Goal: Transaction & Acquisition: Purchase product/service

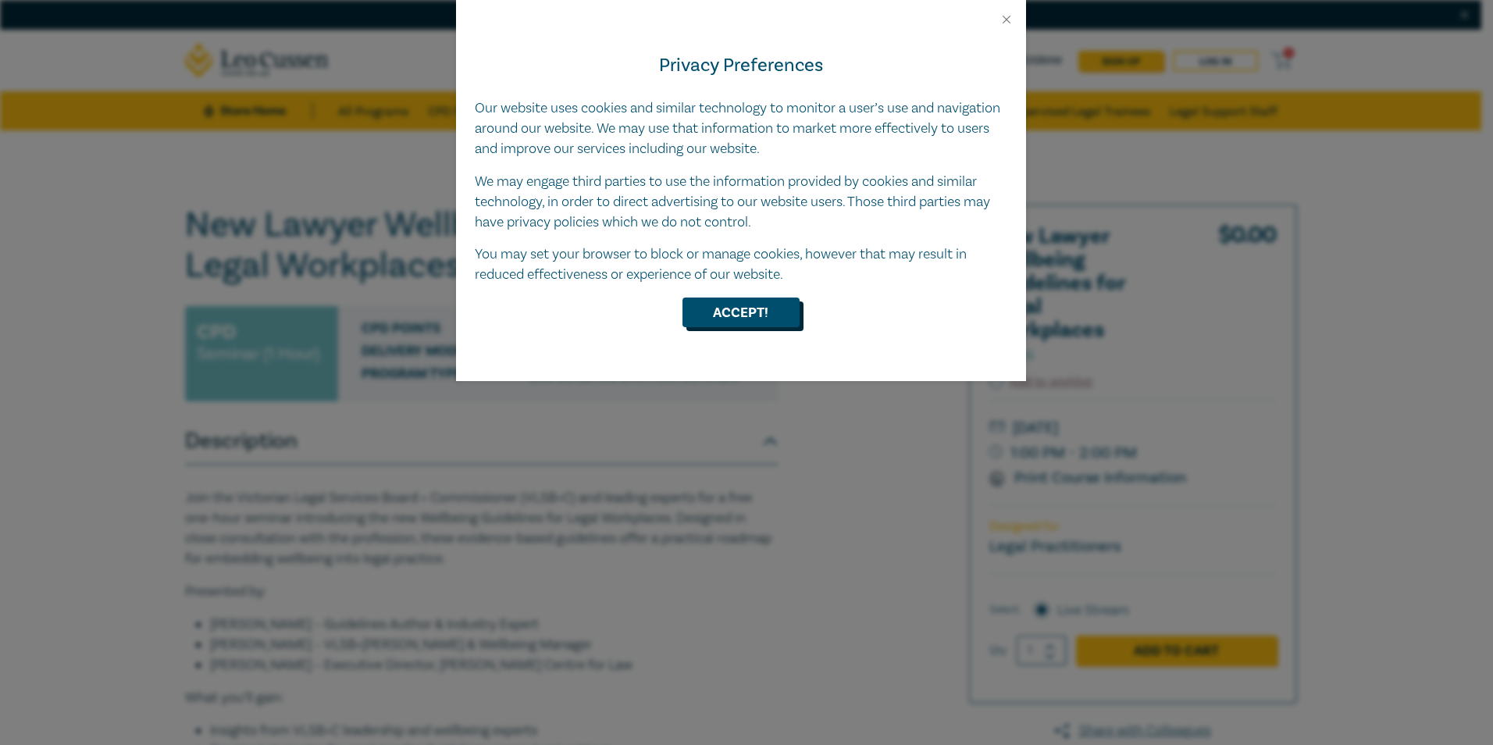
click at [750, 316] on button "Accept!" at bounding box center [740, 312] width 117 height 30
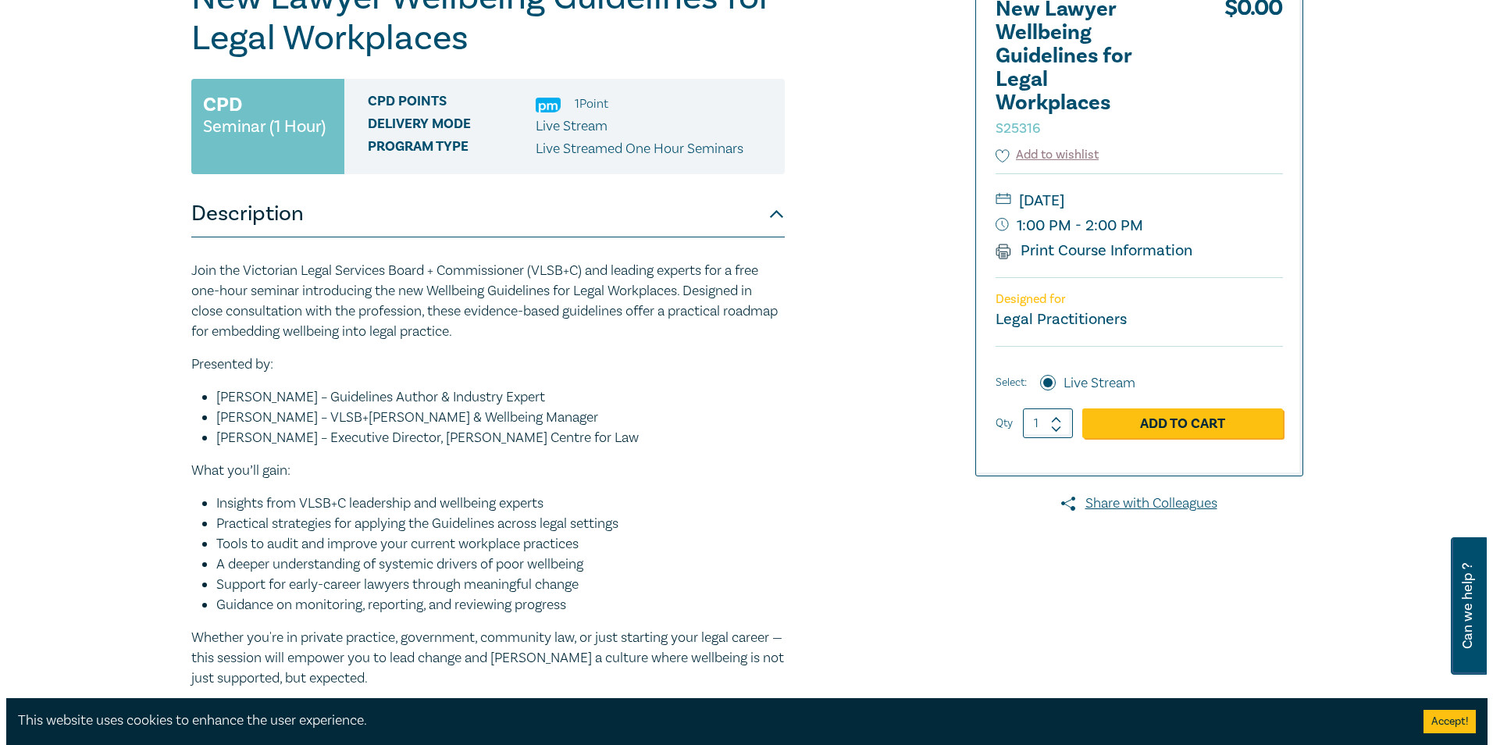
scroll to position [234, 0]
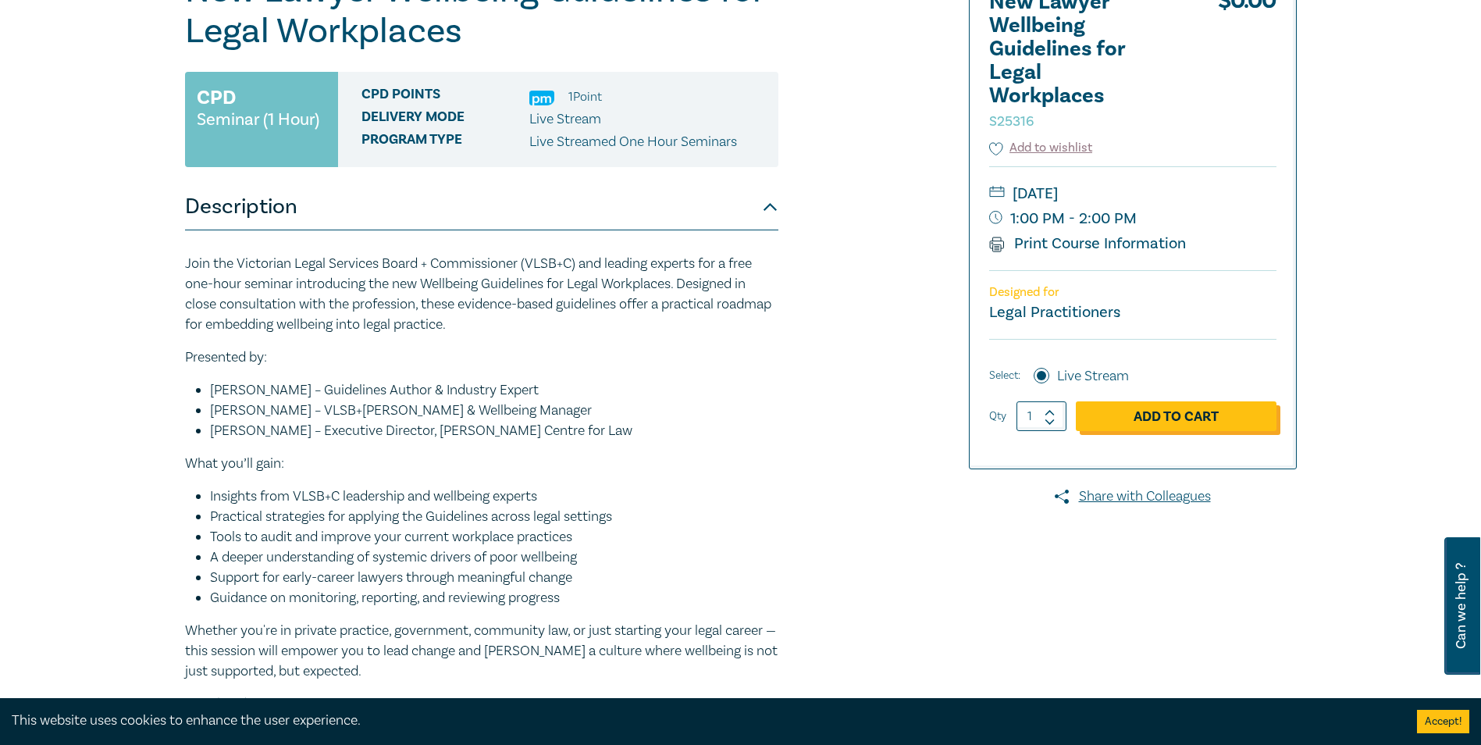
click at [1193, 419] on link "Add to Cart" at bounding box center [1176, 416] width 201 height 30
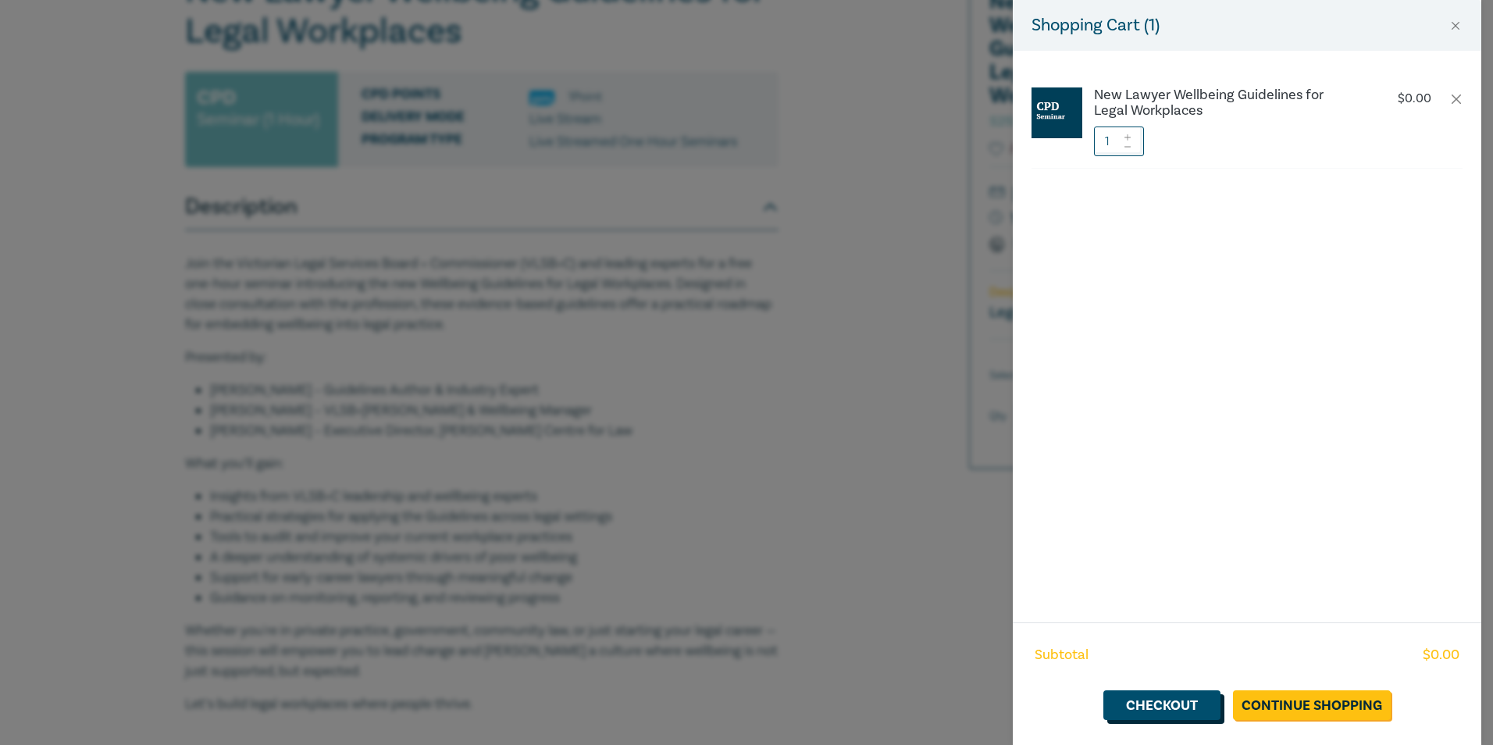
click at [1136, 708] on link "Checkout" at bounding box center [1161, 705] width 117 height 30
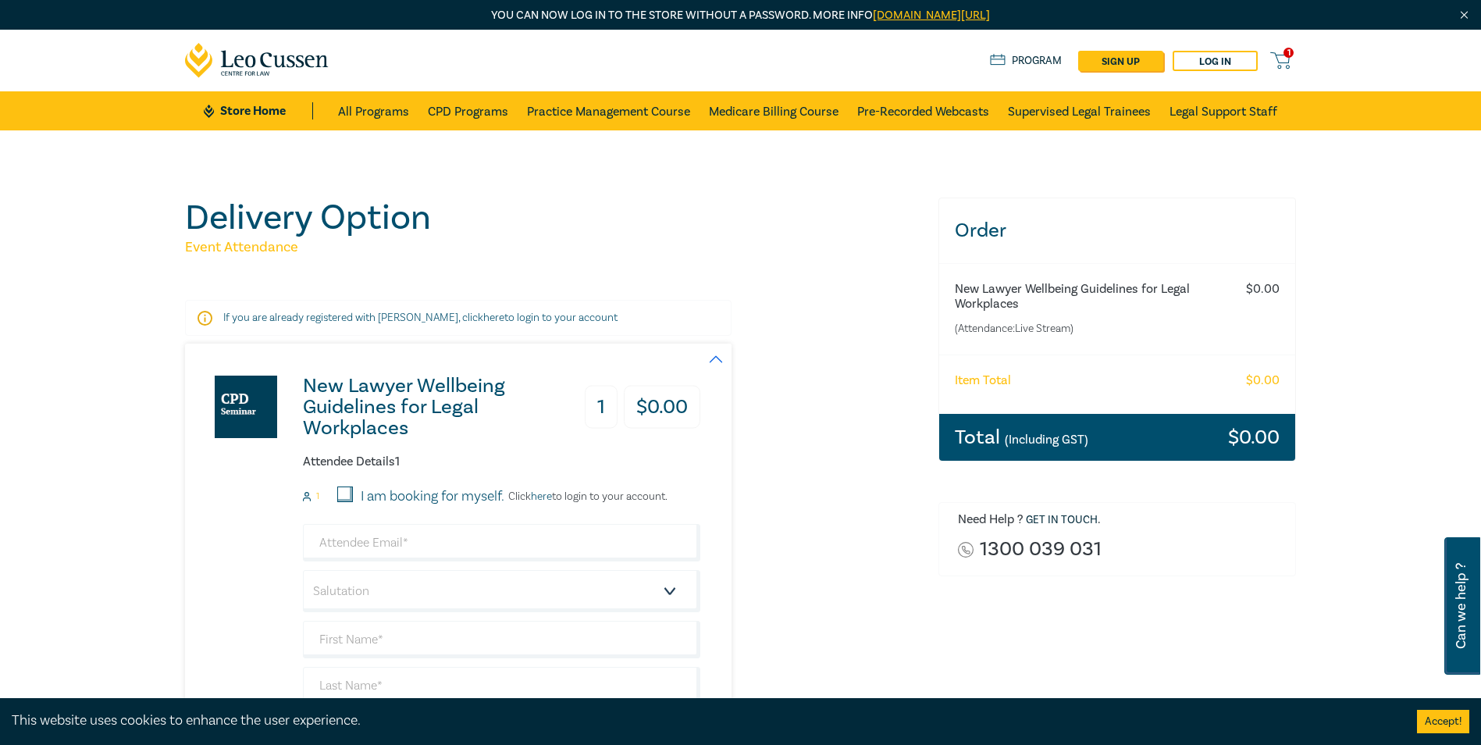
scroll to position [78, 0]
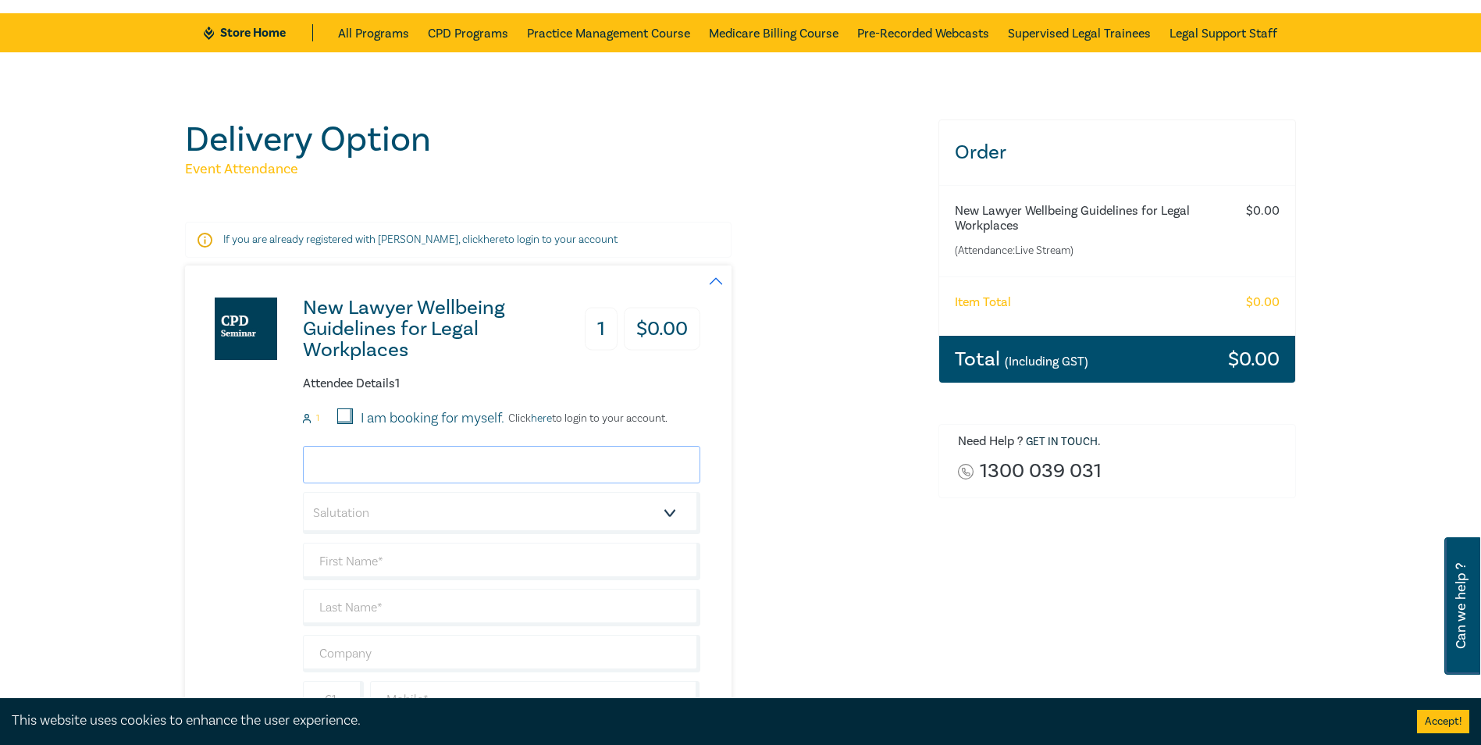
click at [446, 459] on input "email" at bounding box center [501, 464] width 397 height 37
type input "alanna@hallidaysolicitors.com.au"
type input "[PERSON_NAME]"
type input "[PERSON_NAME] SOLICITORS"
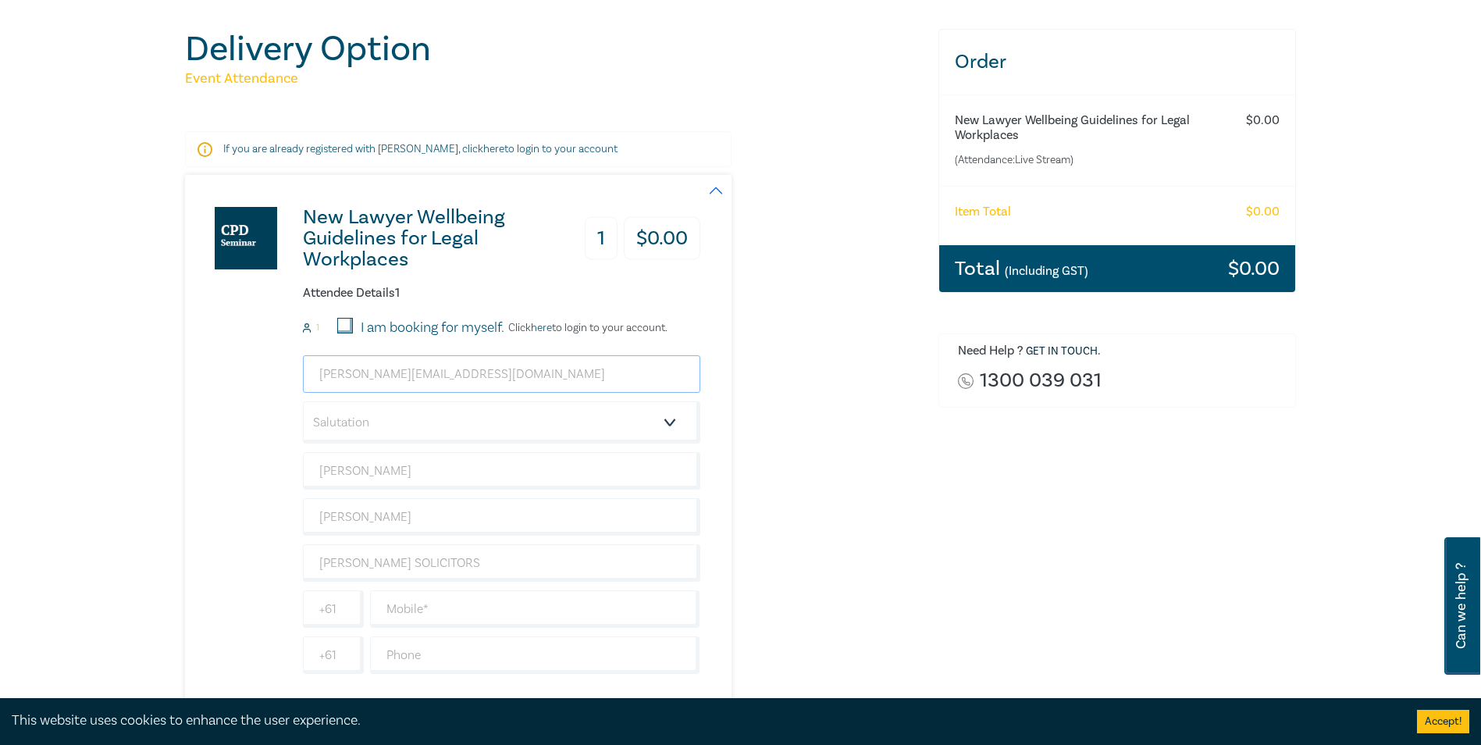
scroll to position [312, 0]
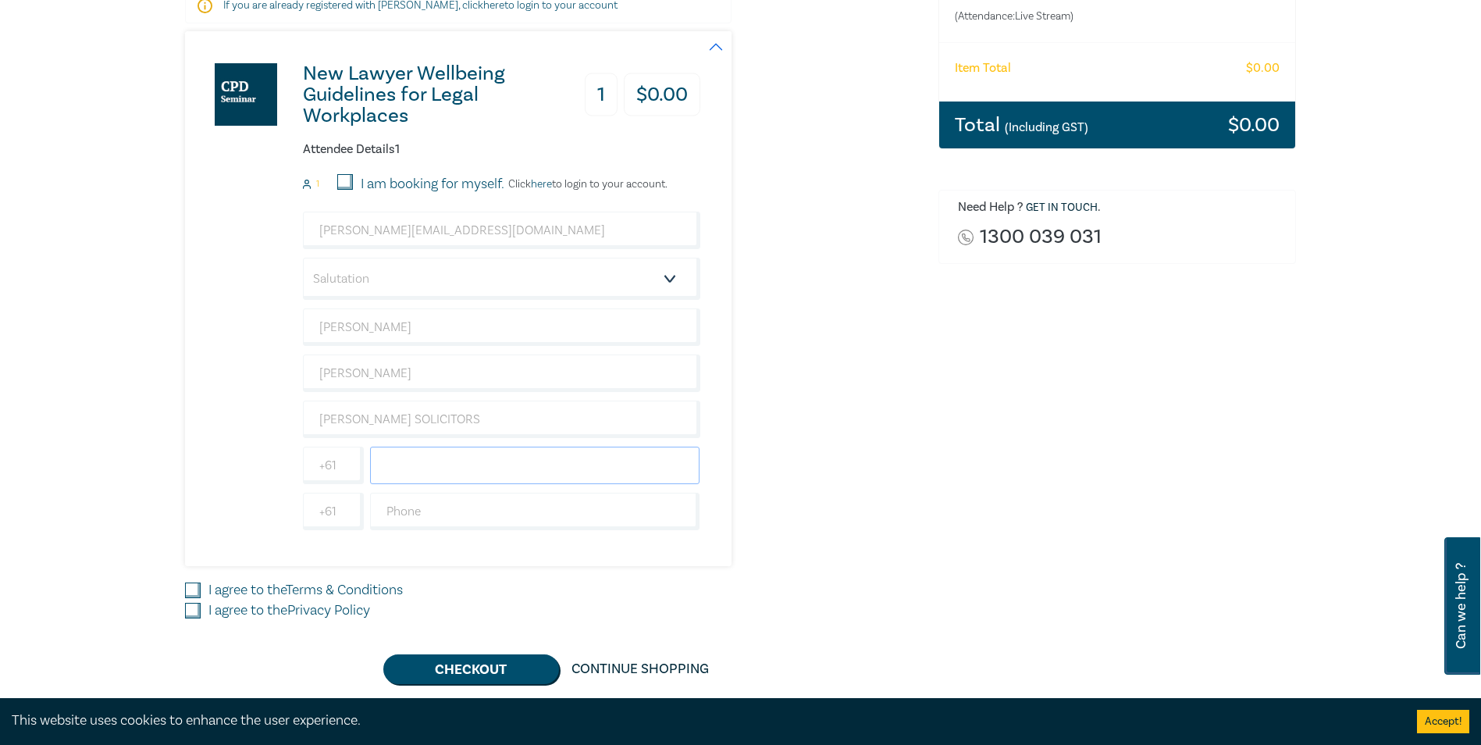
click at [446, 472] on input "text" at bounding box center [535, 465] width 330 height 37
type input "0401734193"
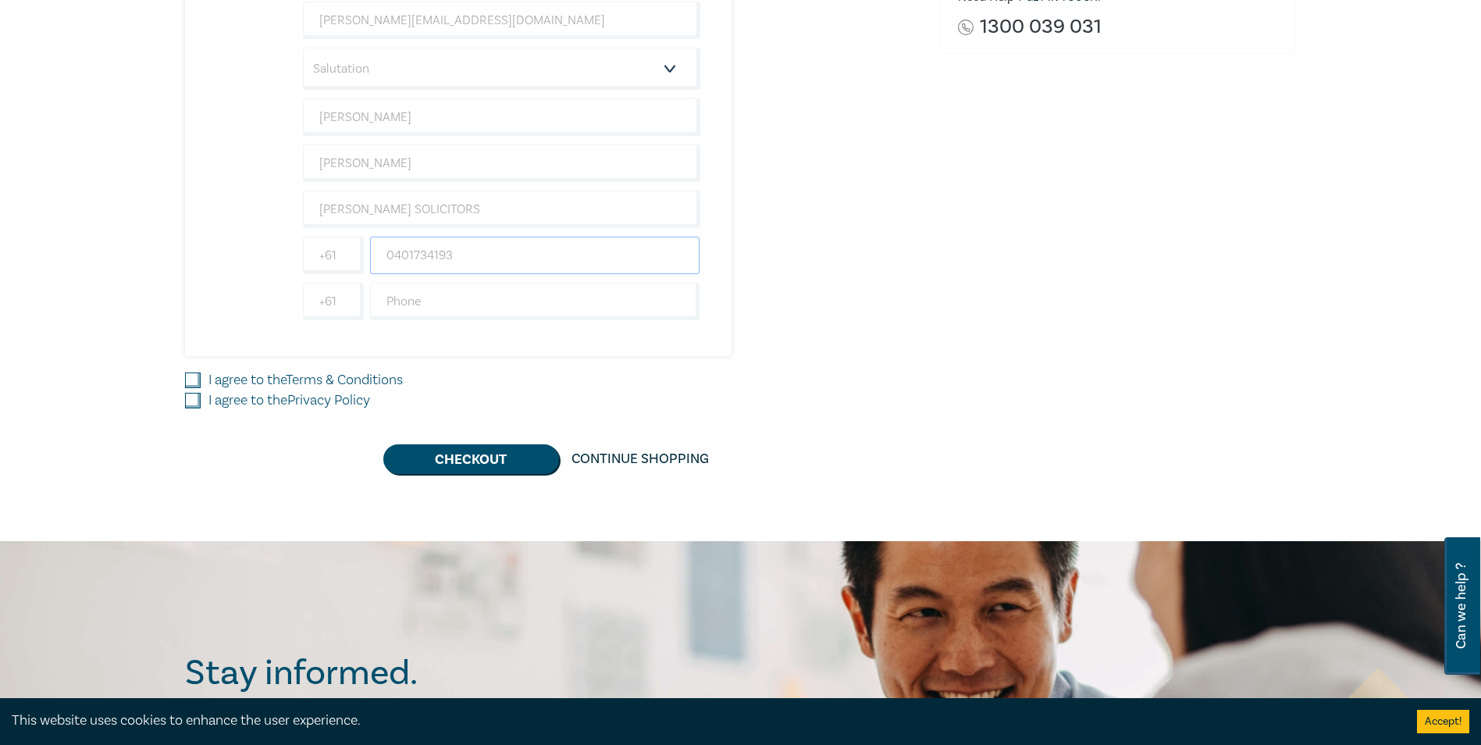
scroll to position [547, 0]
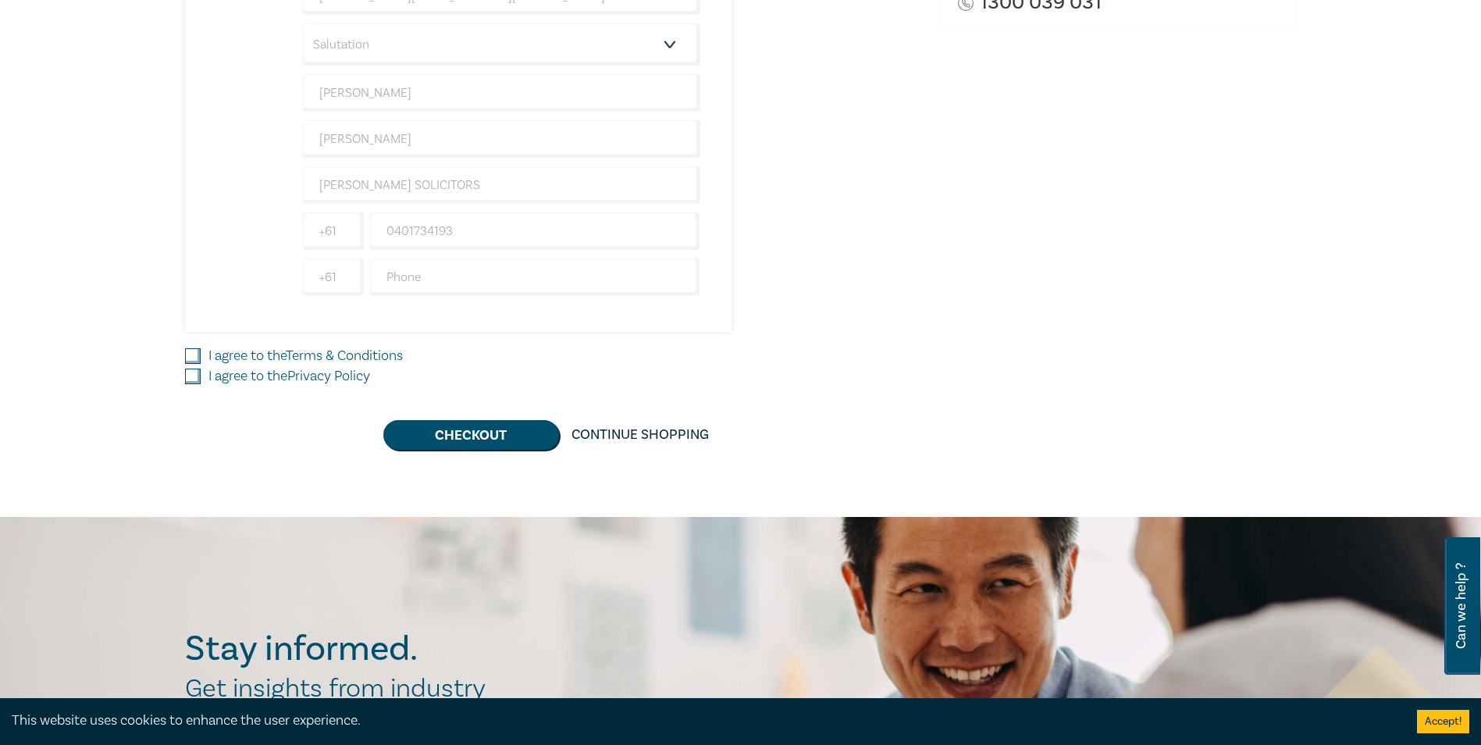
click at [191, 357] on input "I agree to the Terms & Conditions" at bounding box center [193, 356] width 16 height 16
checkbox input "true"
click at [192, 374] on input "I agree to the Privacy Policy" at bounding box center [193, 377] width 16 height 16
checkbox input "true"
click at [433, 286] on input "text" at bounding box center [535, 276] width 330 height 37
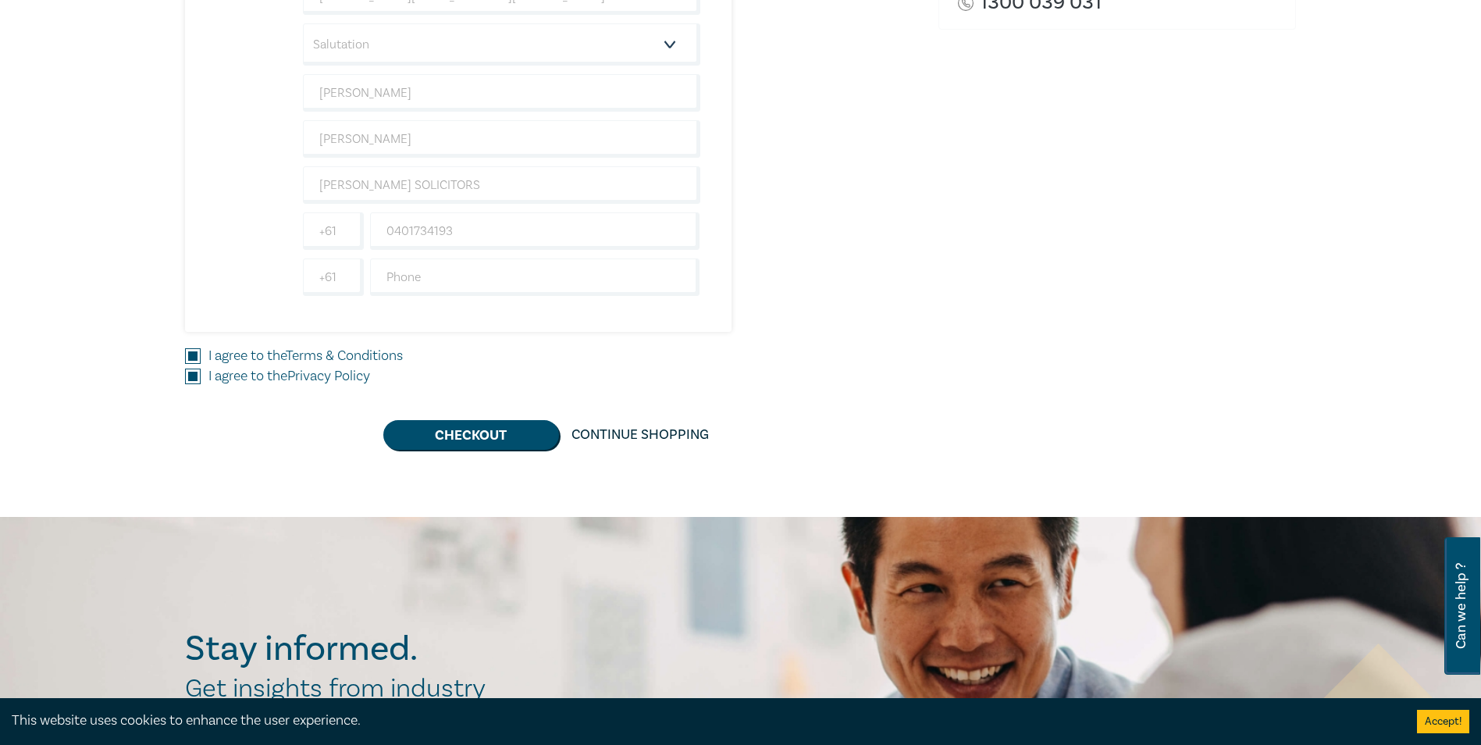
click at [864, 280] on div "New Lawyer Wellbeing Guidelines for Legal Workplaces 1 $ 0.00 Attendee Details …" at bounding box center [552, 64] width 735 height 535
click at [454, 278] on input "text" at bounding box center [535, 276] width 330 height 37
type input "03 57522874"
click at [872, 342] on div "New Lawyer Wellbeing Guidelines for Legal Workplaces 1 $ 0.00 Attendee Details …" at bounding box center [552, 123] width 735 height 653
click at [483, 439] on button "Checkout" at bounding box center [471, 435] width 176 height 30
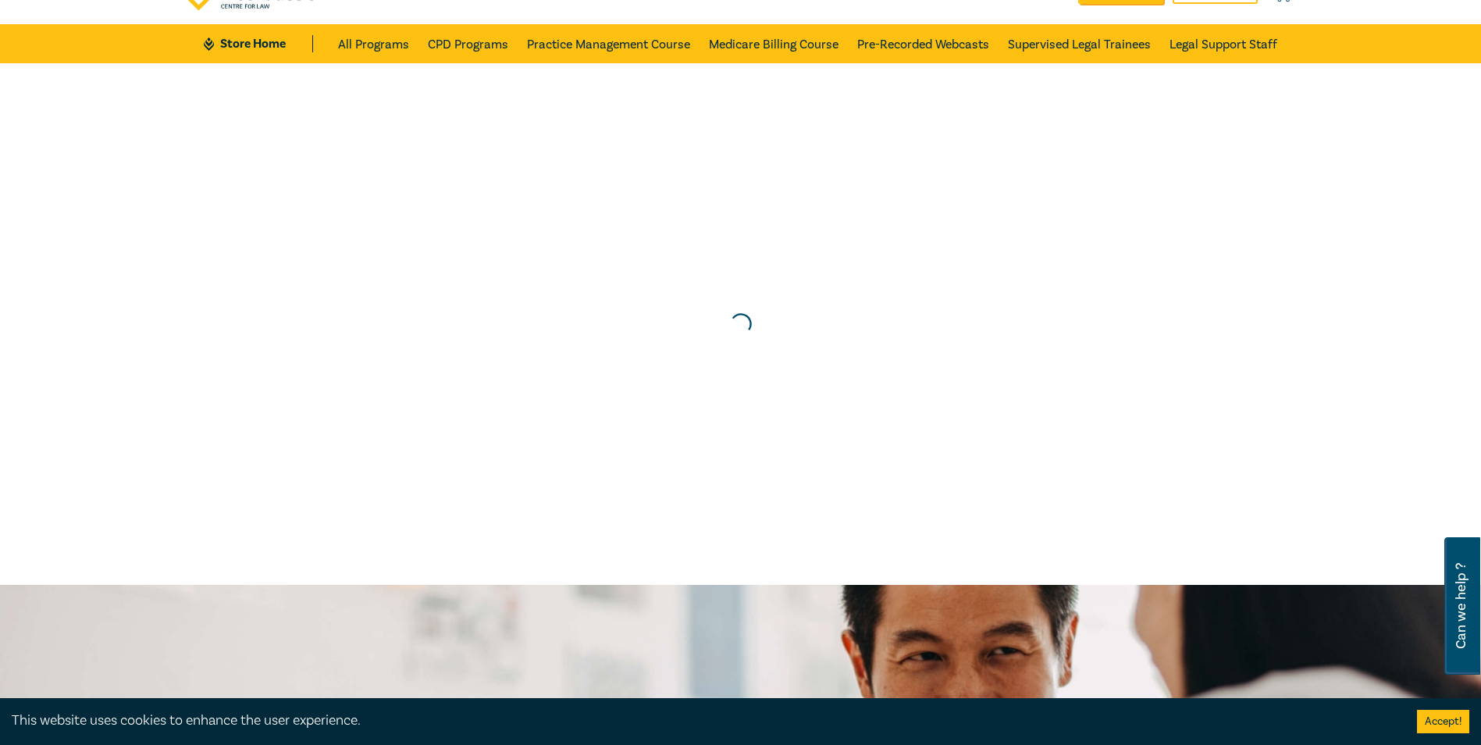
scroll to position [0, 0]
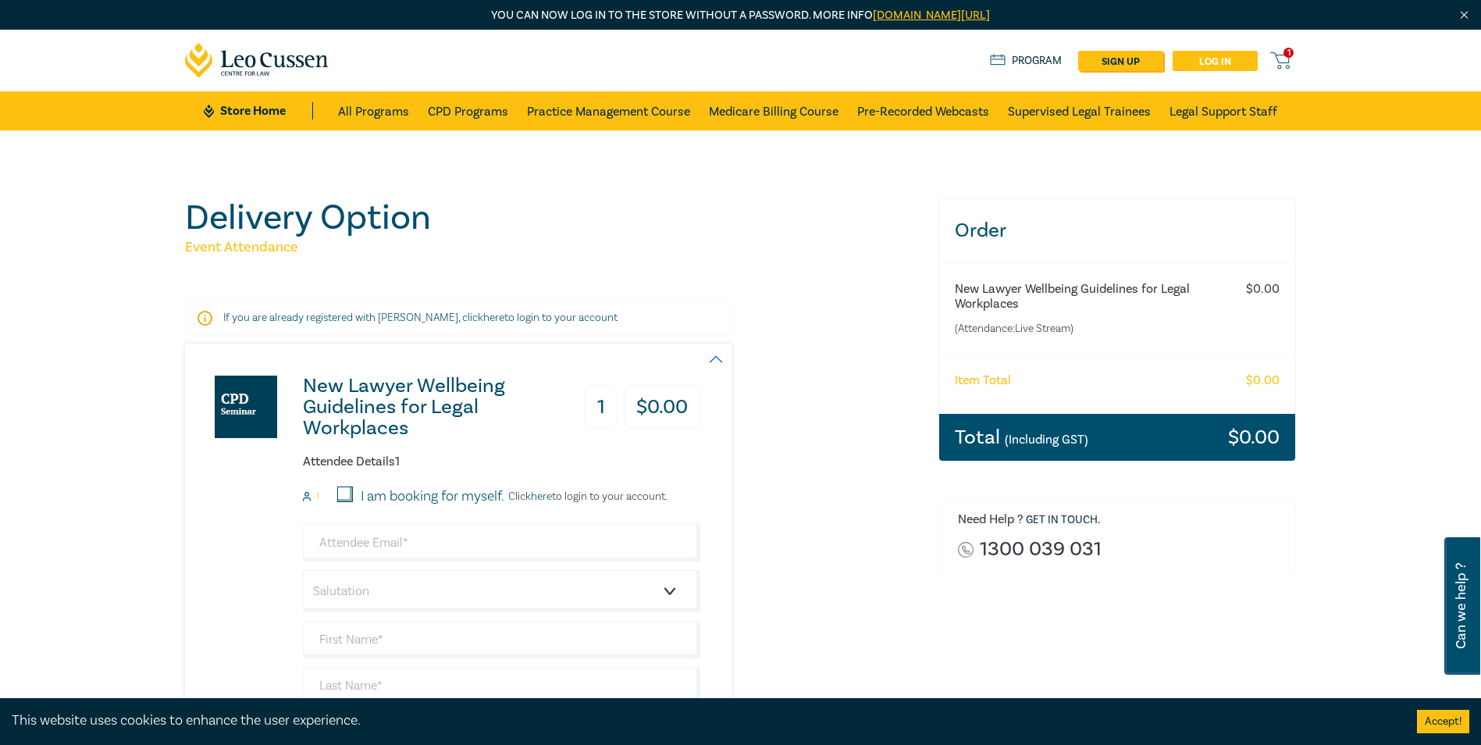
click at [1207, 60] on link "Log in" at bounding box center [1215, 61] width 85 height 20
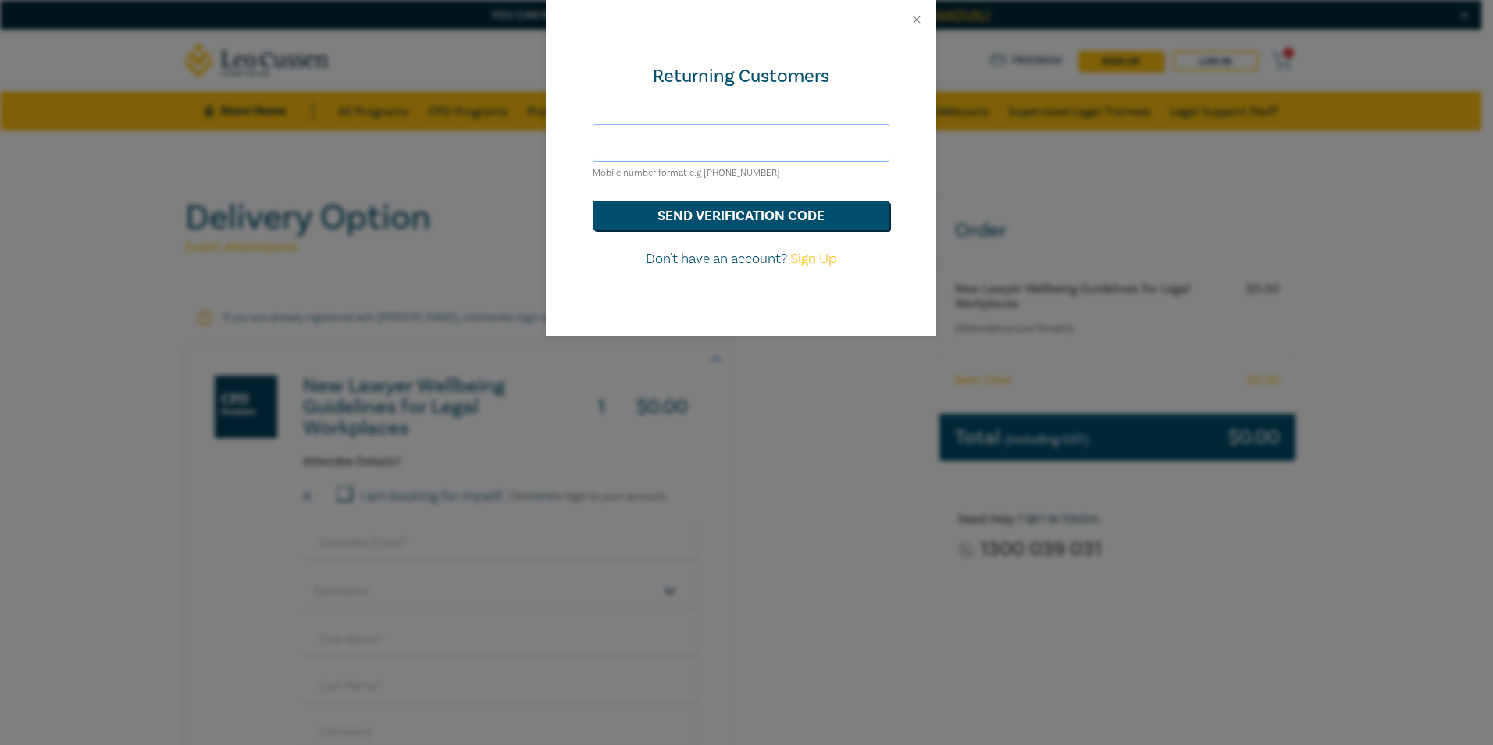
click at [752, 137] on input "text" at bounding box center [741, 142] width 297 height 37
type input "[PERSON_NAME][EMAIL_ADDRESS][DOMAIN_NAME]"
click at [746, 211] on button "send verification code" at bounding box center [741, 216] width 297 height 30
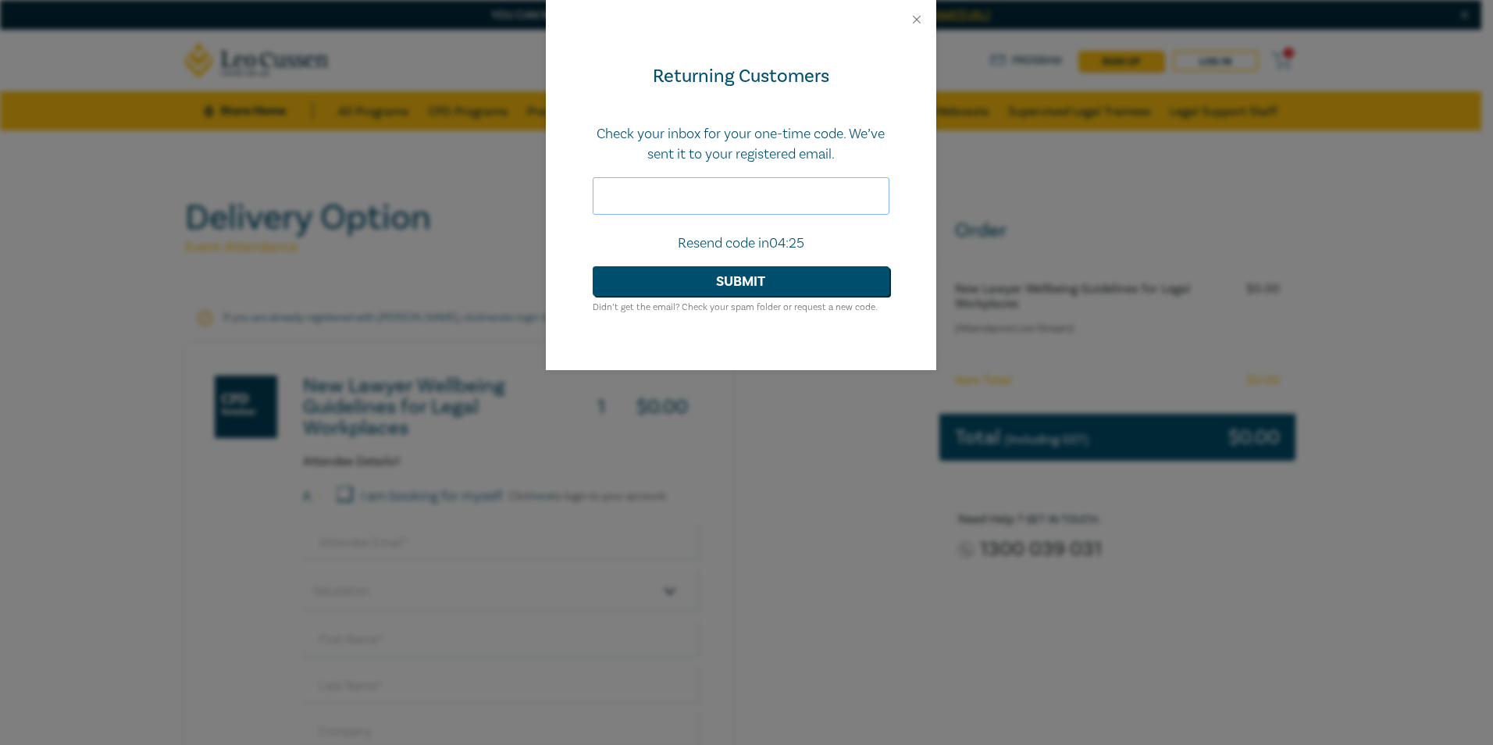
click at [684, 194] on input "text" at bounding box center [741, 195] width 297 height 37
type input "571995"
click at [731, 279] on button "Submit" at bounding box center [741, 281] width 297 height 30
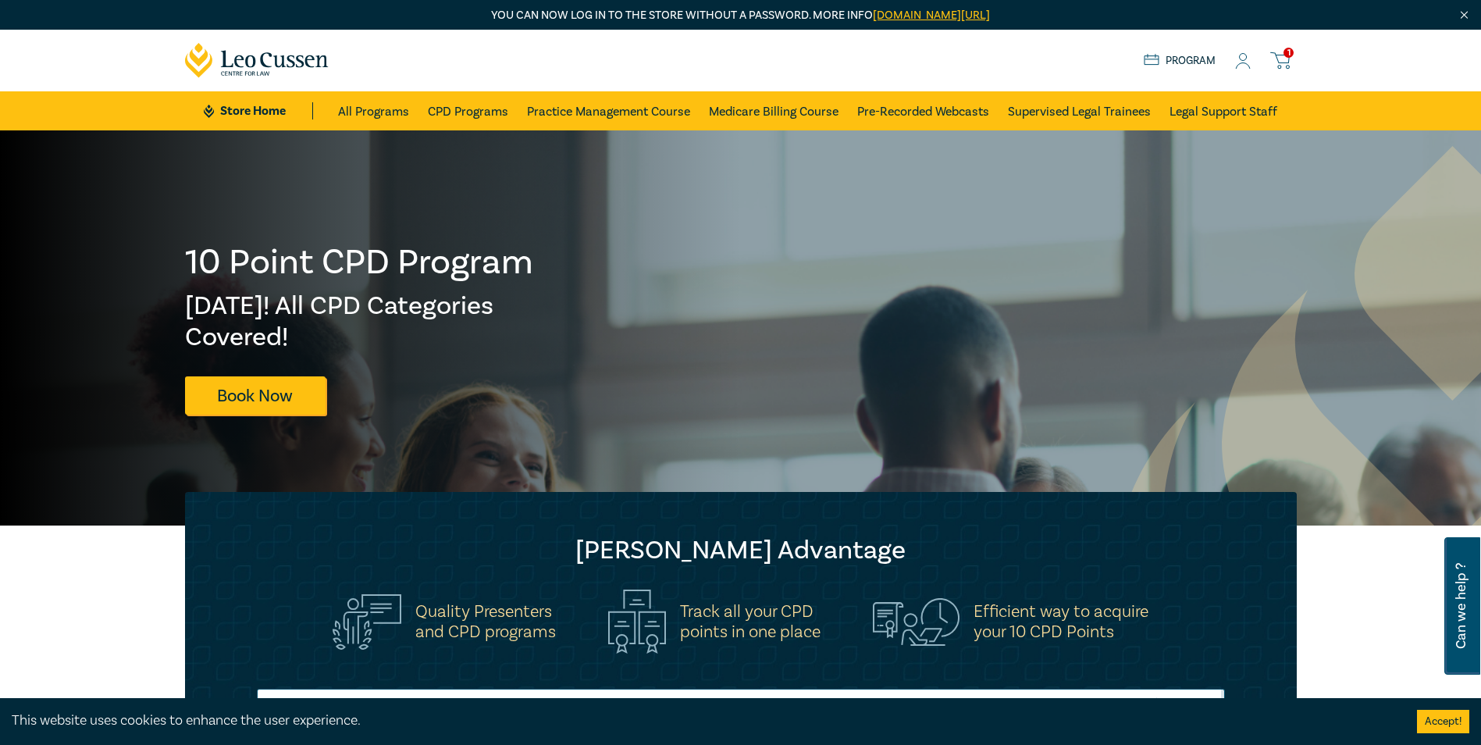
click at [1238, 66] on icon at bounding box center [1243, 61] width 16 height 16
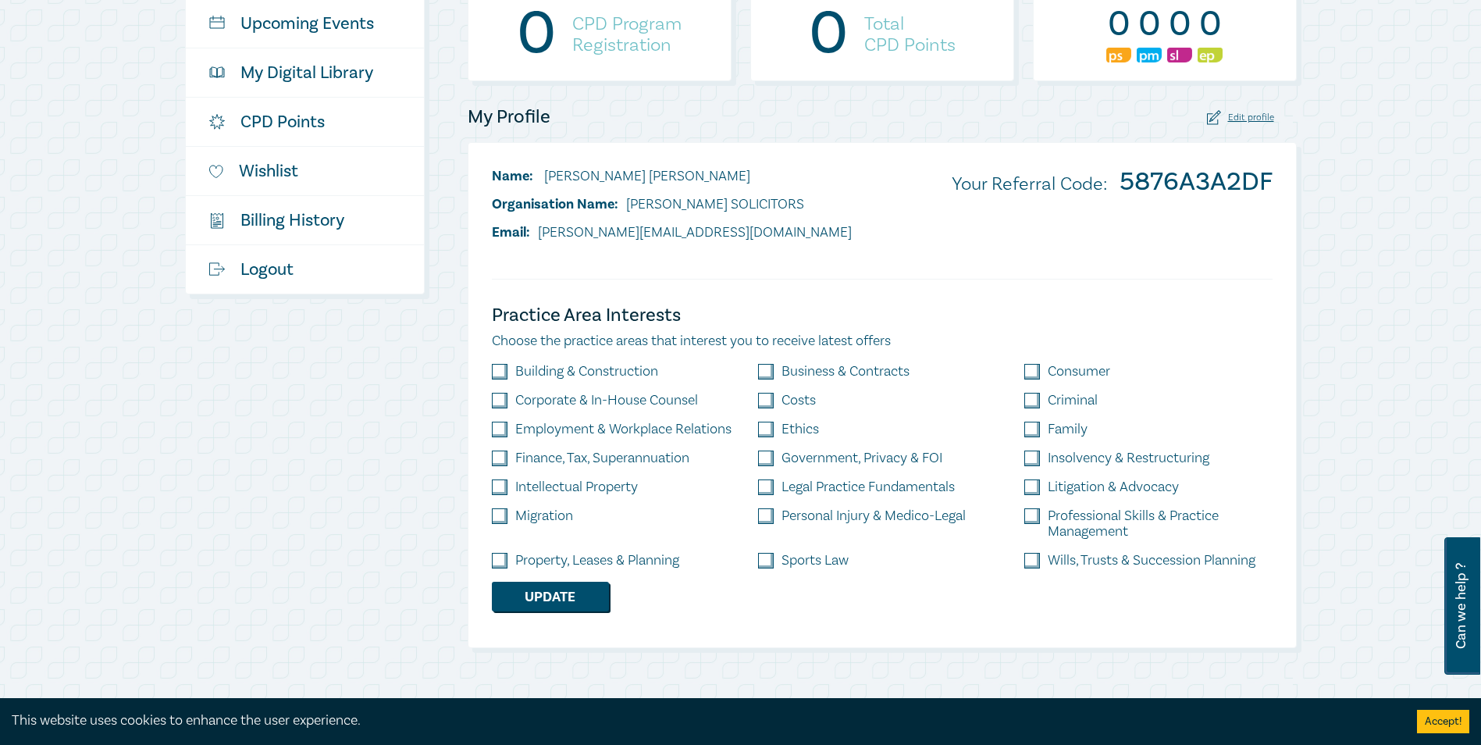
scroll to position [312, 0]
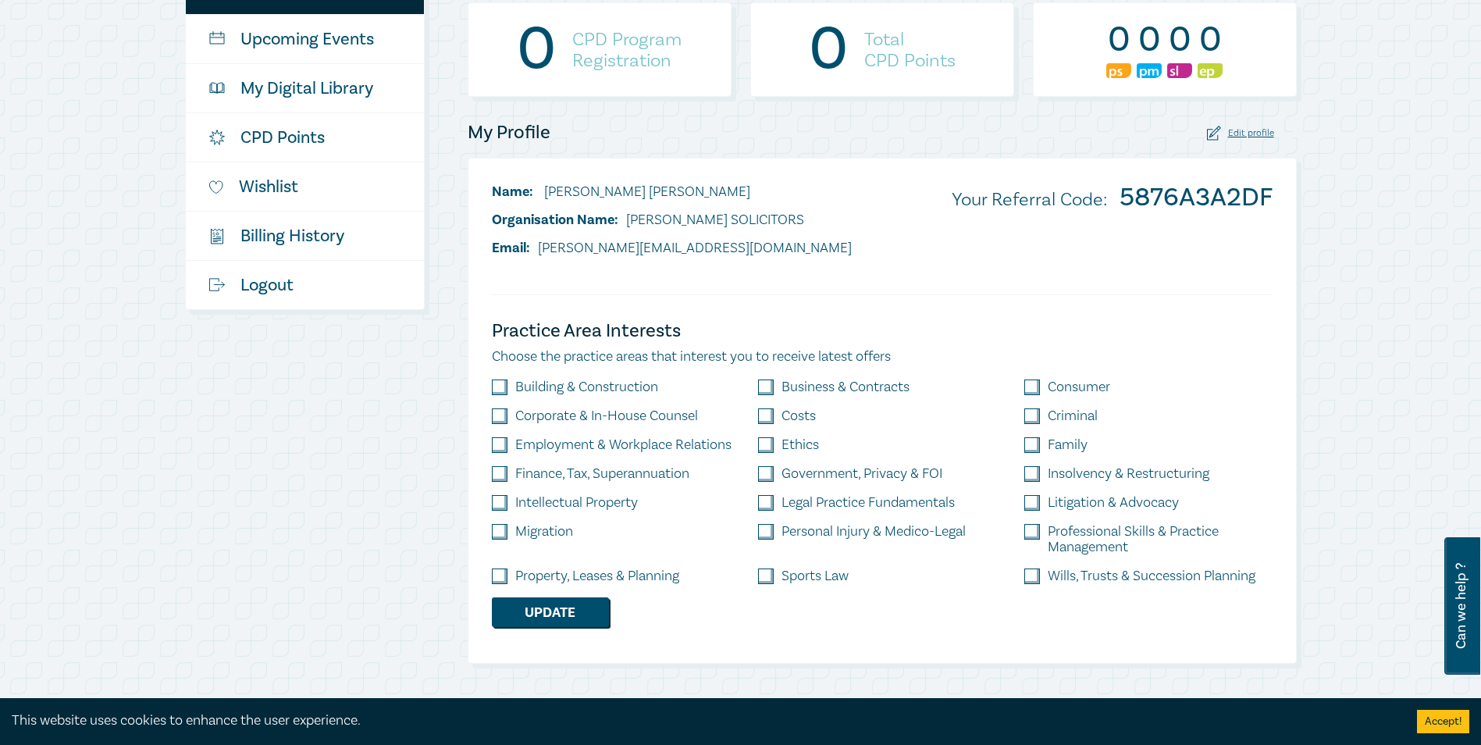
click at [1029, 575] on input "checkbox" at bounding box center [1032, 576] width 16 height 16
checkbox input "true"
click at [1035, 531] on input "checkbox" at bounding box center [1032, 532] width 16 height 16
checkbox input "true"
click at [758, 504] on input "checkbox" at bounding box center [766, 503] width 16 height 16
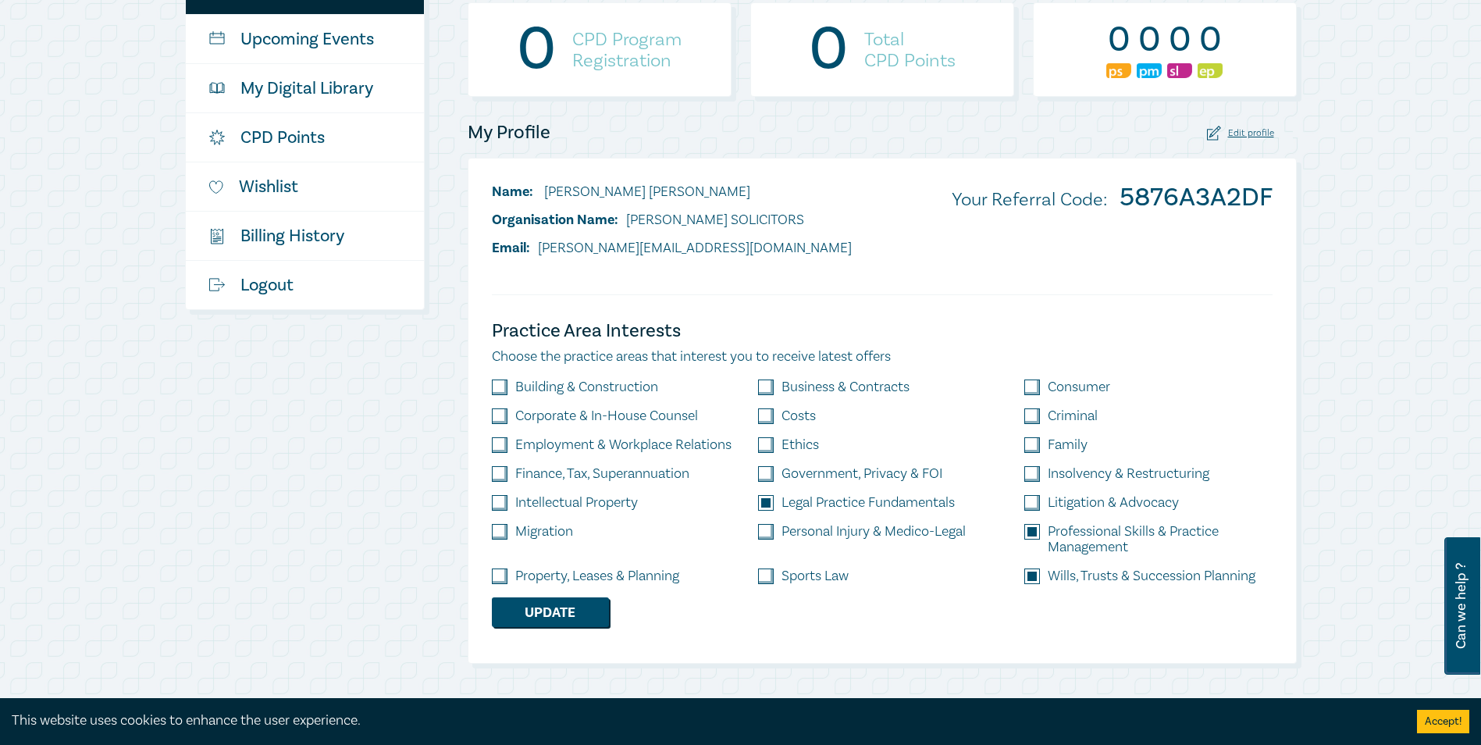
checkbox input "true"
click at [768, 418] on input "checkbox" at bounding box center [766, 416] width 16 height 16
checkbox input "true"
click at [772, 386] on input "checkbox" at bounding box center [766, 387] width 16 height 16
checkbox input "true"
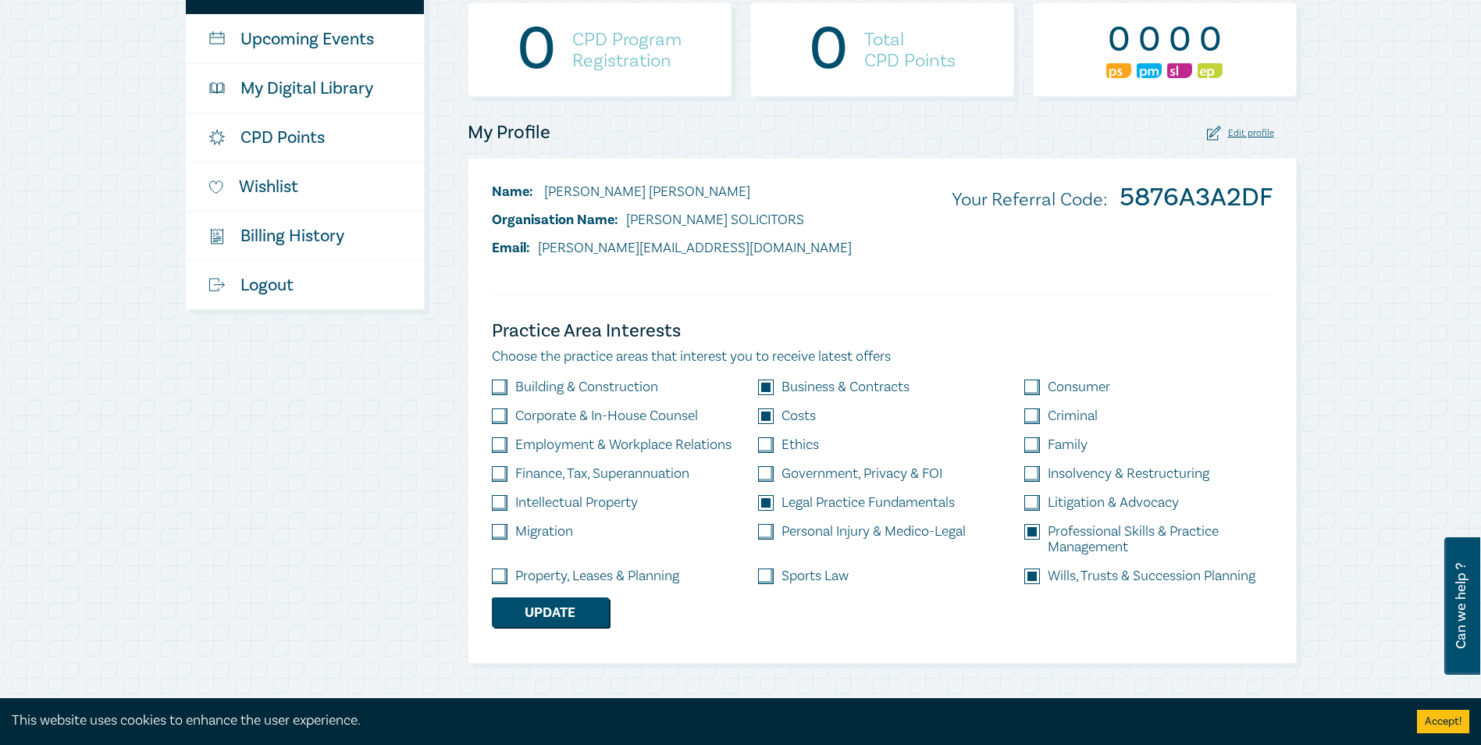
click at [504, 578] on input "checkbox" at bounding box center [500, 576] width 16 height 16
checkbox input "true"
click at [1031, 384] on input "checkbox" at bounding box center [1032, 387] width 16 height 16
checkbox input "true"
click at [1033, 498] on input "checkbox" at bounding box center [1032, 503] width 16 height 16
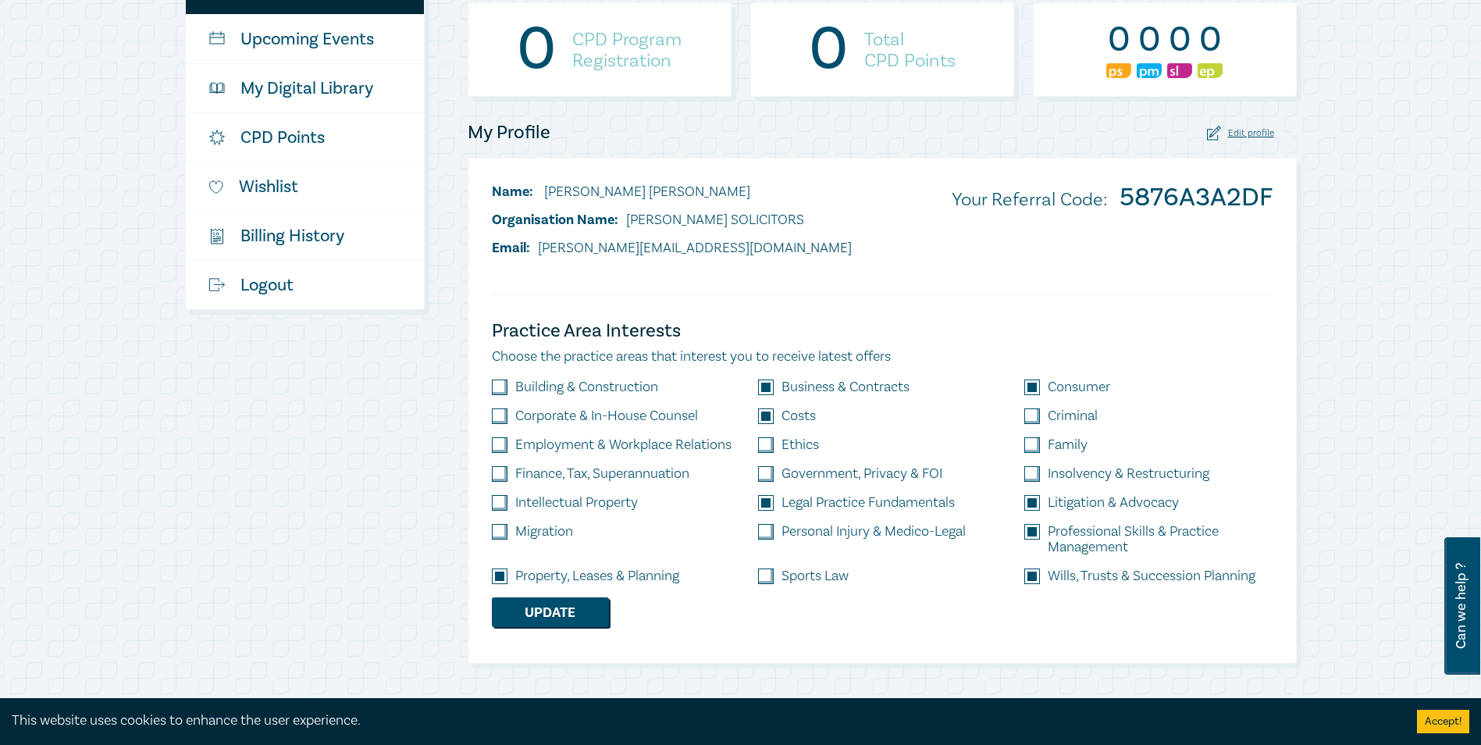
checkbox input "true"
click at [764, 442] on input "checkbox" at bounding box center [766, 445] width 16 height 16
checkbox input "true"
click at [500, 472] on input "checkbox" at bounding box center [500, 474] width 16 height 16
checkbox input "true"
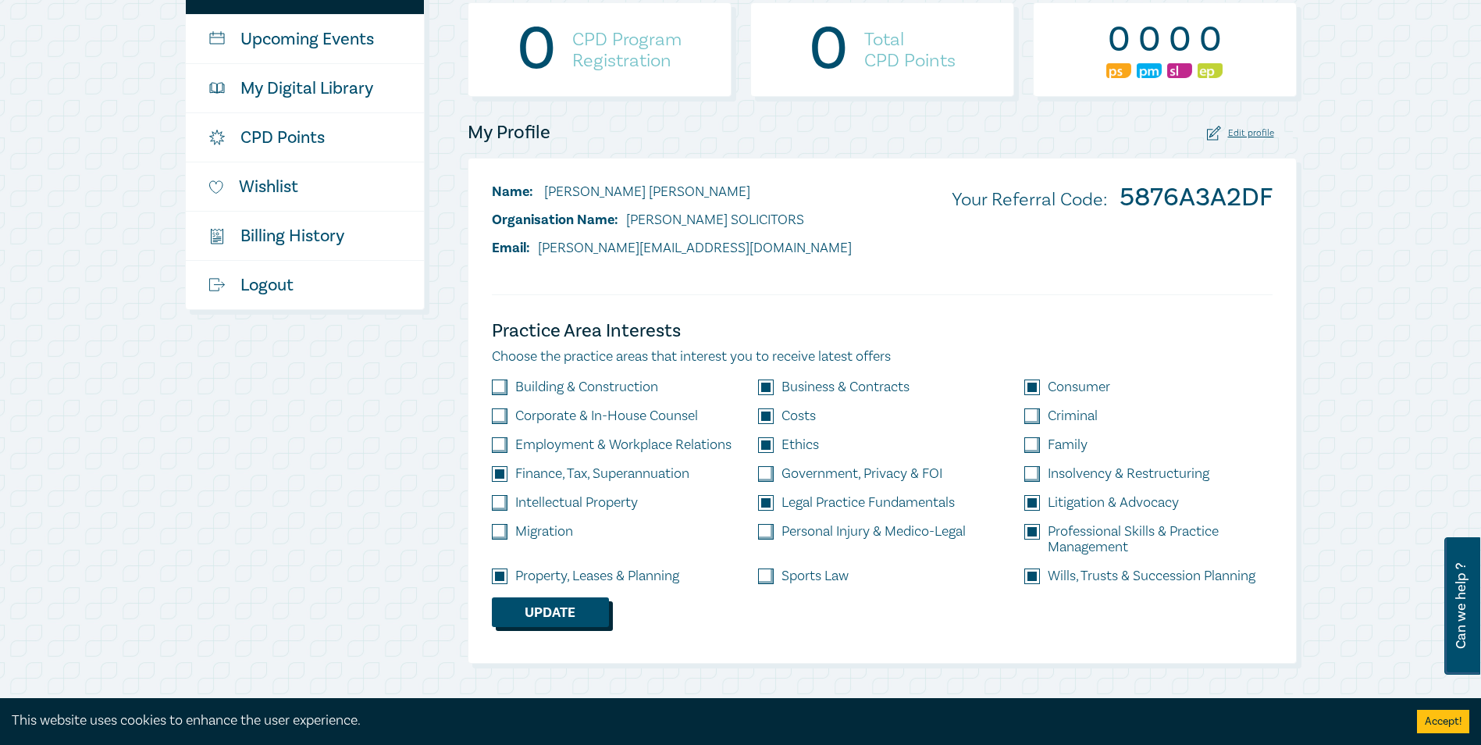
click at [543, 615] on button "Update" at bounding box center [550, 612] width 117 height 30
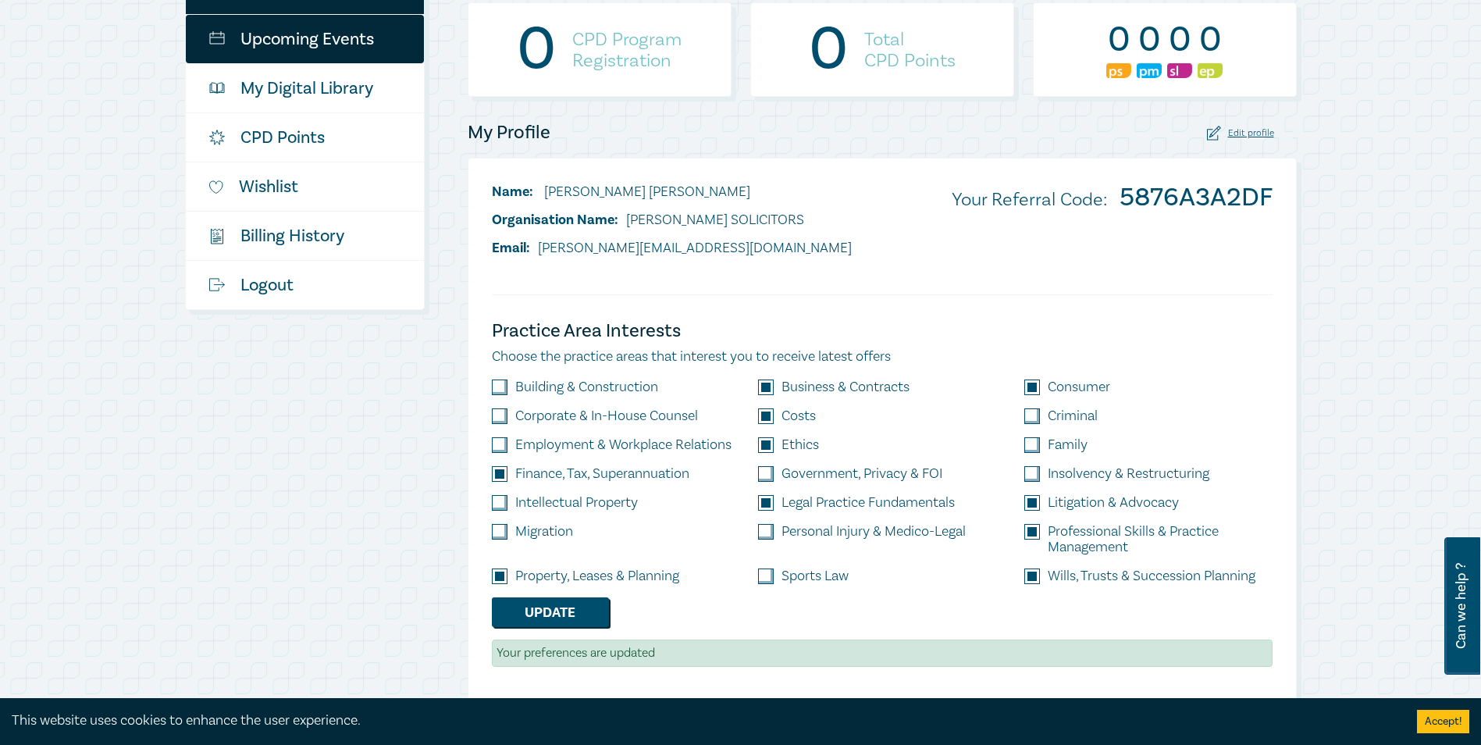
click at [339, 36] on link "Upcoming Events" at bounding box center [305, 39] width 238 height 48
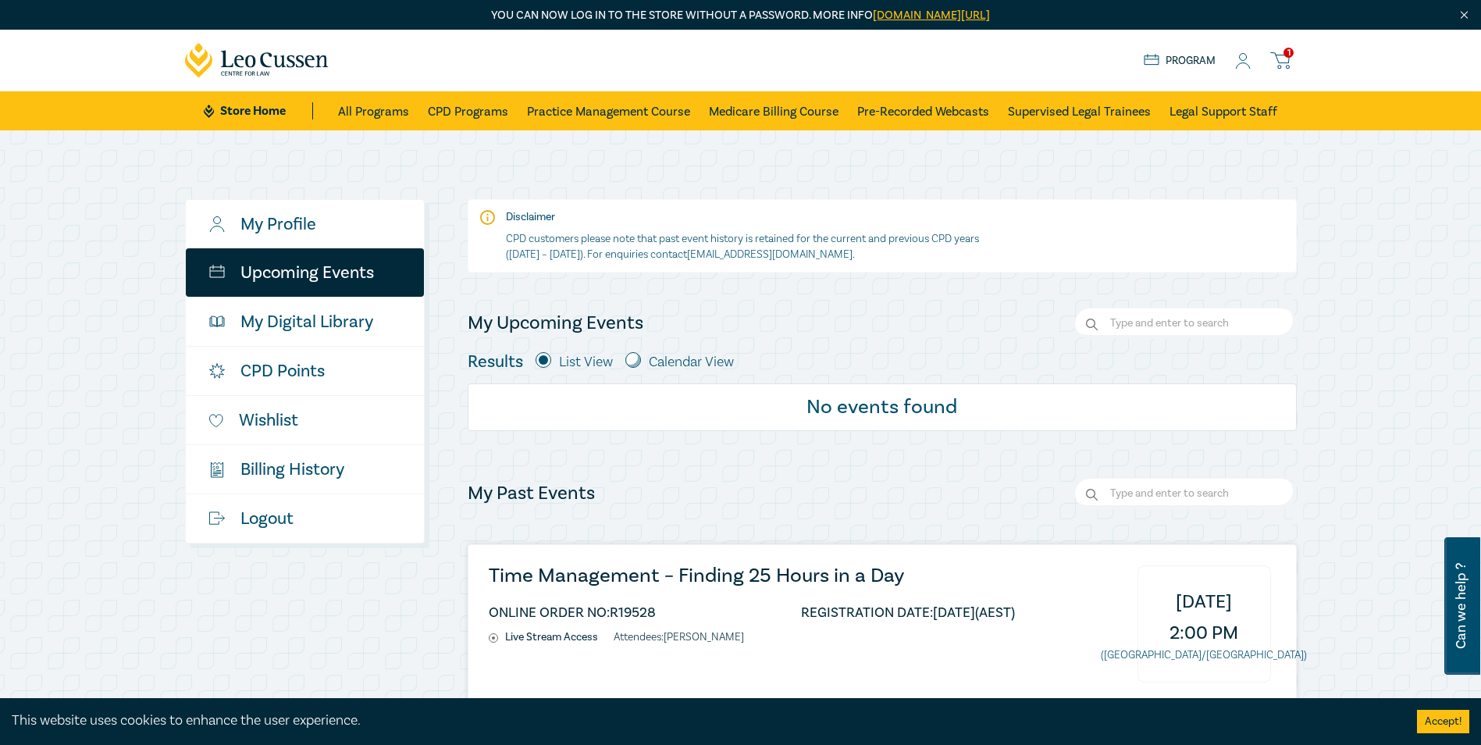
click at [1280, 60] on icon at bounding box center [1280, 61] width 20 height 20
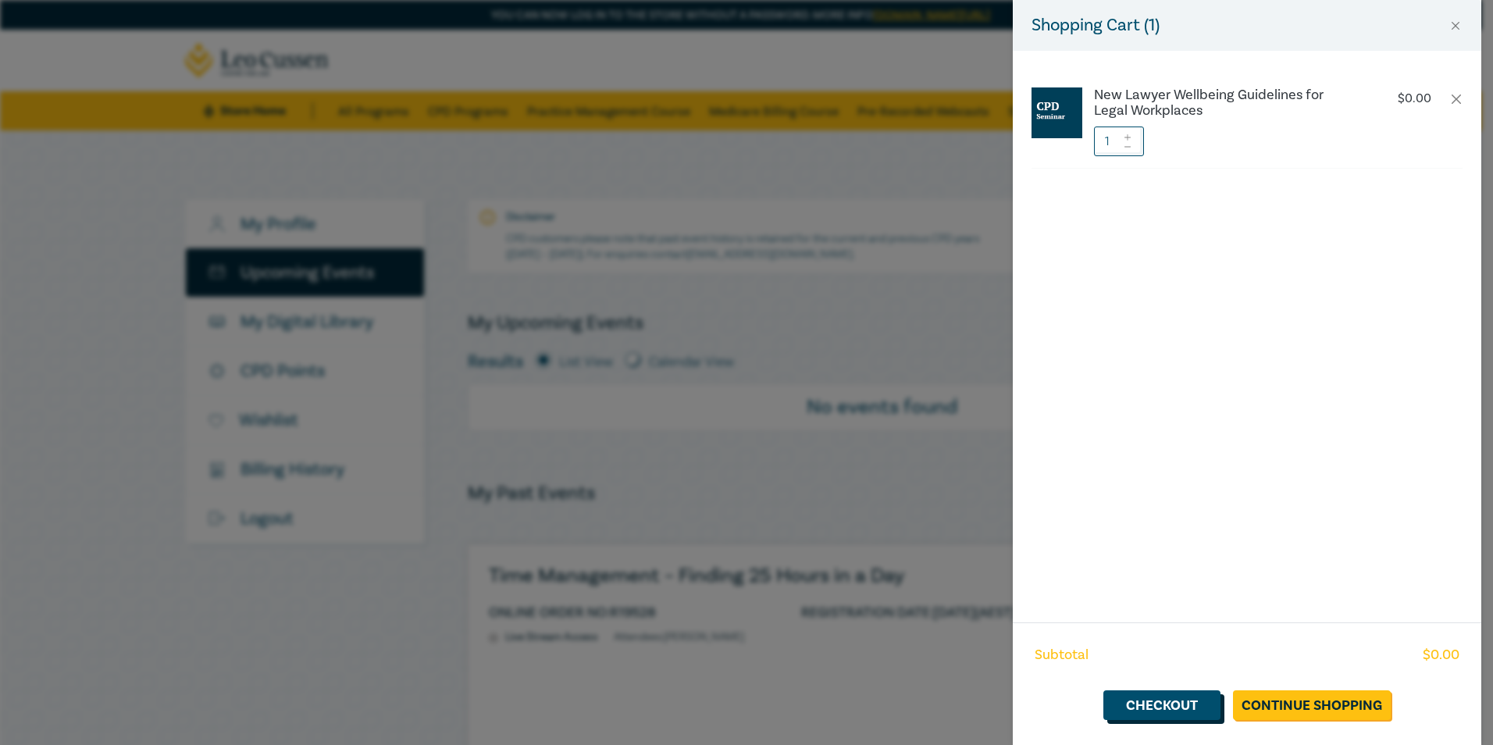
click at [1148, 705] on link "Checkout" at bounding box center [1161, 705] width 117 height 30
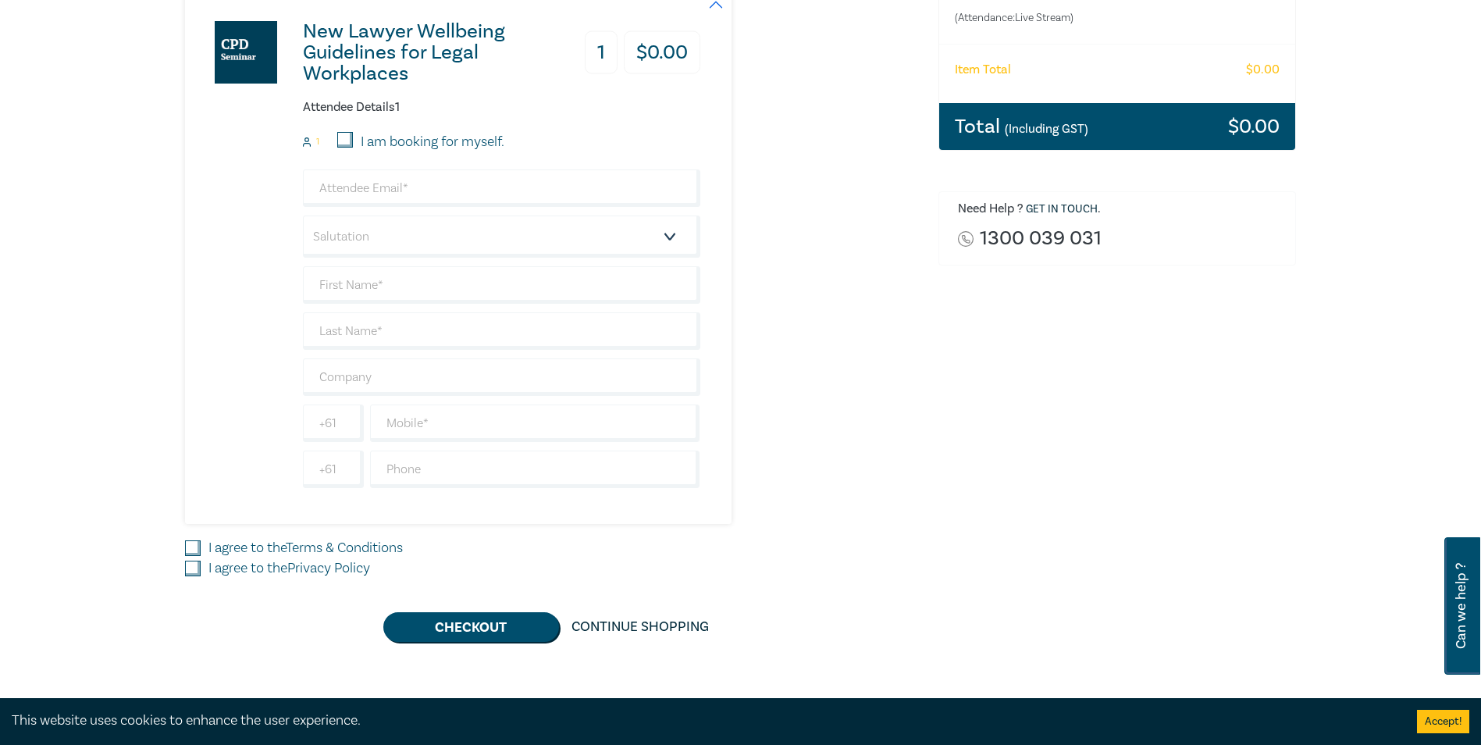
scroll to position [312, 0]
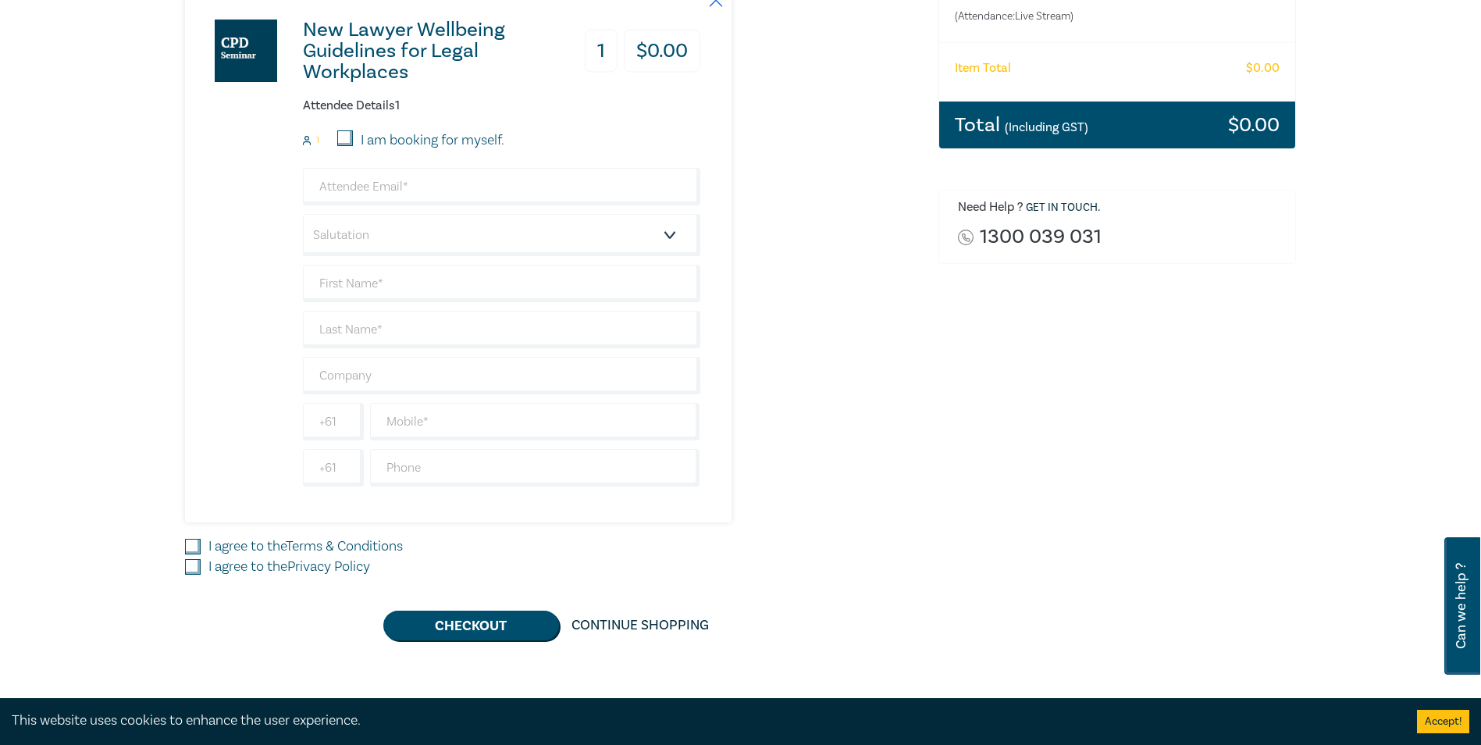
click at [343, 137] on input "I am booking for myself." at bounding box center [345, 138] width 16 height 16
checkbox input "true"
type input "alanna@hallidaysolicitors.com.au"
type input "[PERSON_NAME]"
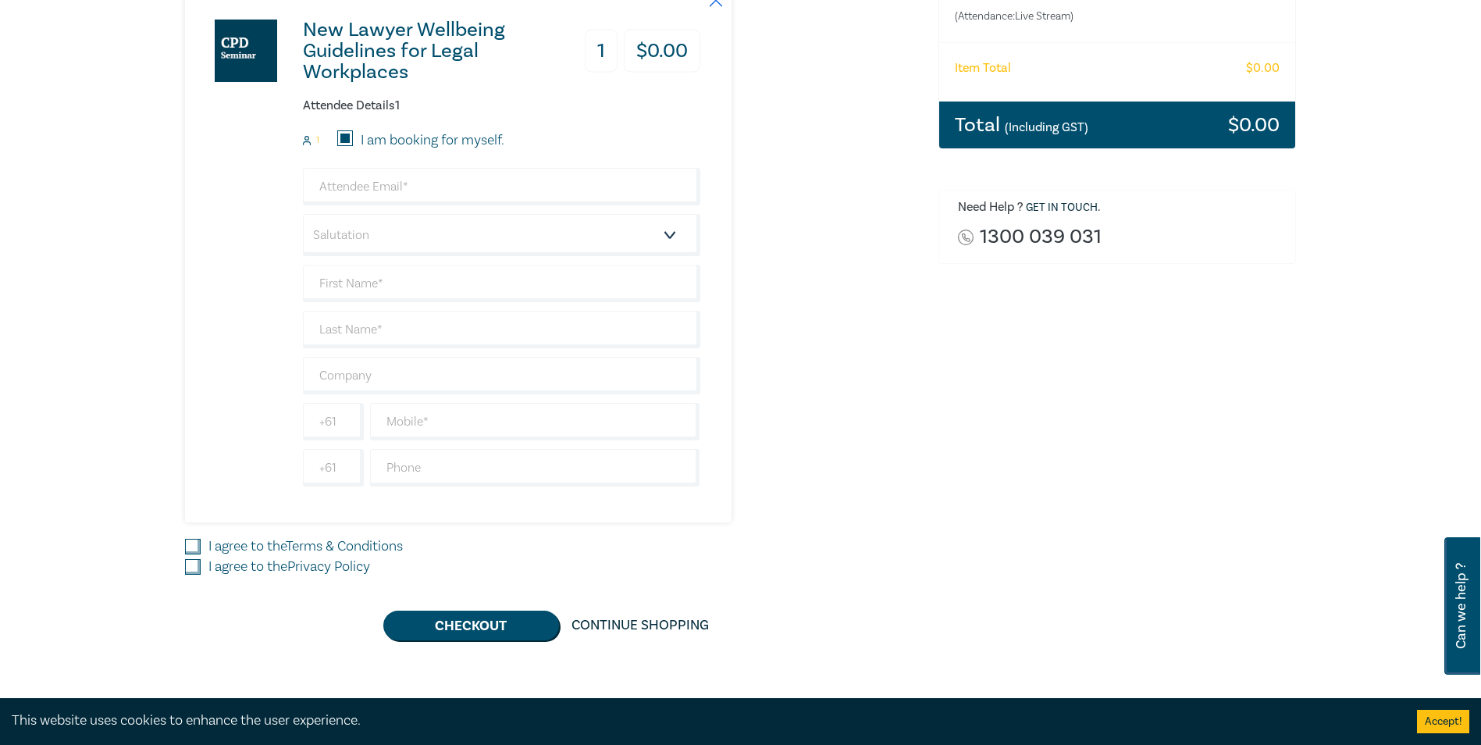
type input "0401734193"
click at [200, 541] on input "I agree to the Terms & Conditions" at bounding box center [193, 547] width 16 height 16
checkbox input "true"
click at [197, 557] on div "I agree to the Privacy Policy" at bounding box center [552, 567] width 735 height 20
click at [191, 565] on input "I agree to the Privacy Policy" at bounding box center [193, 567] width 16 height 16
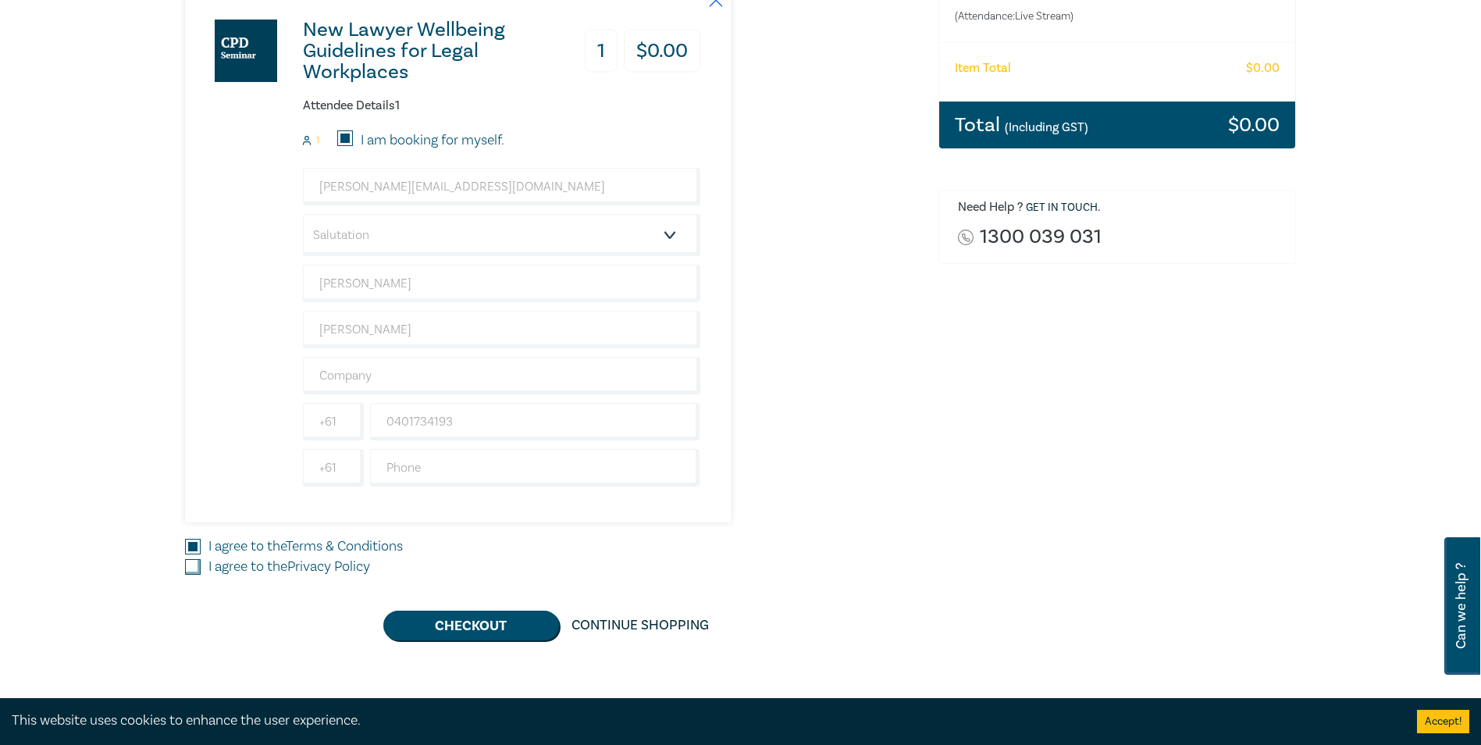
checkbox input "true"
click at [495, 630] on button "Checkout" at bounding box center [471, 626] width 176 height 30
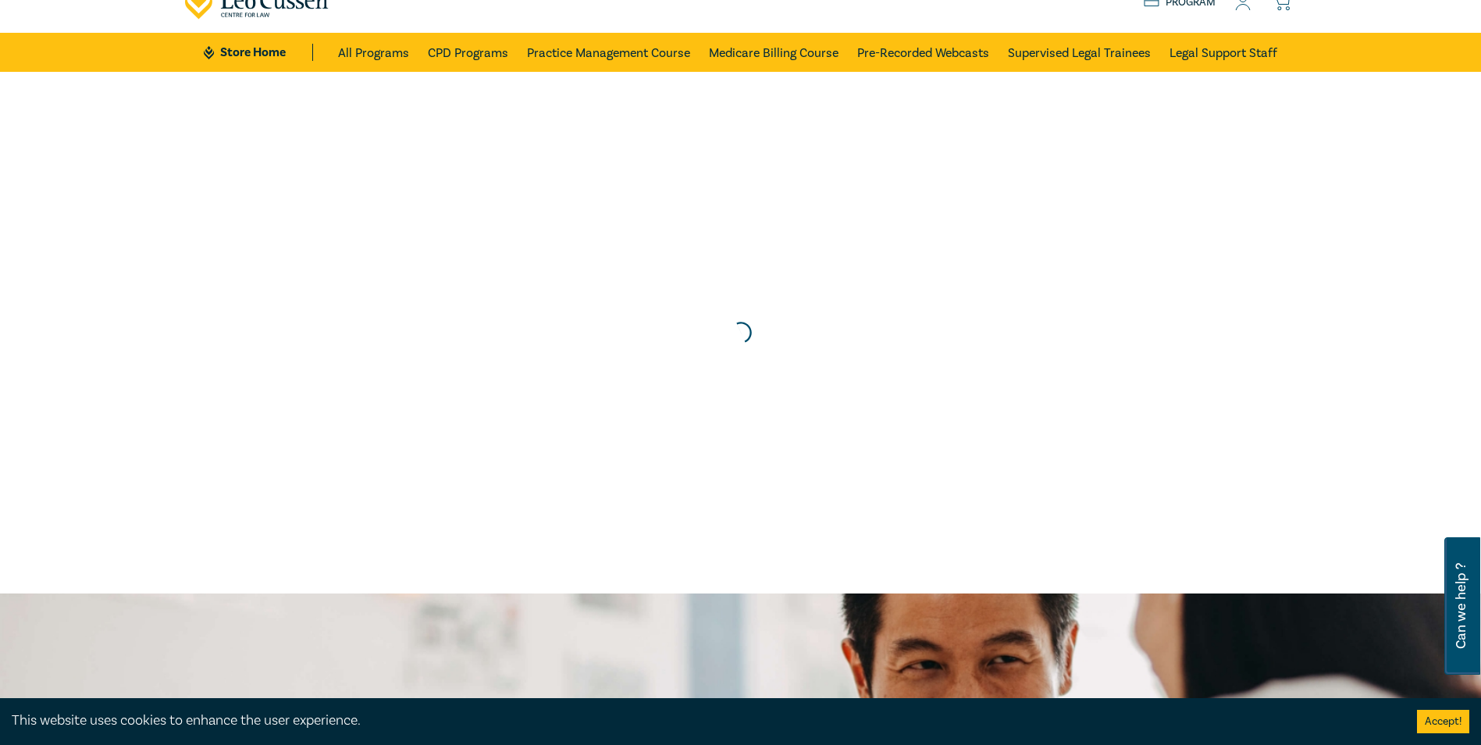
scroll to position [0, 0]
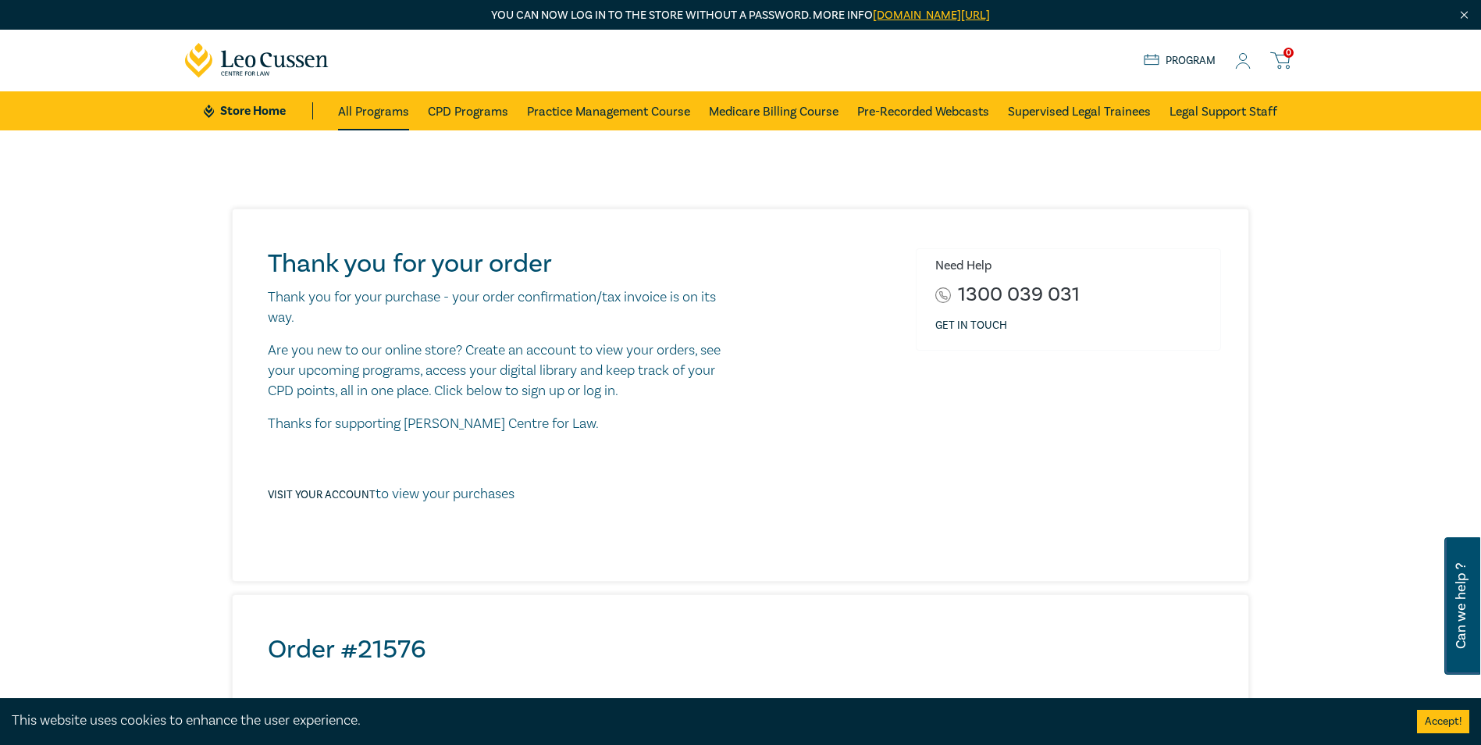
click at [389, 105] on link "All Programs" at bounding box center [373, 110] width 71 height 39
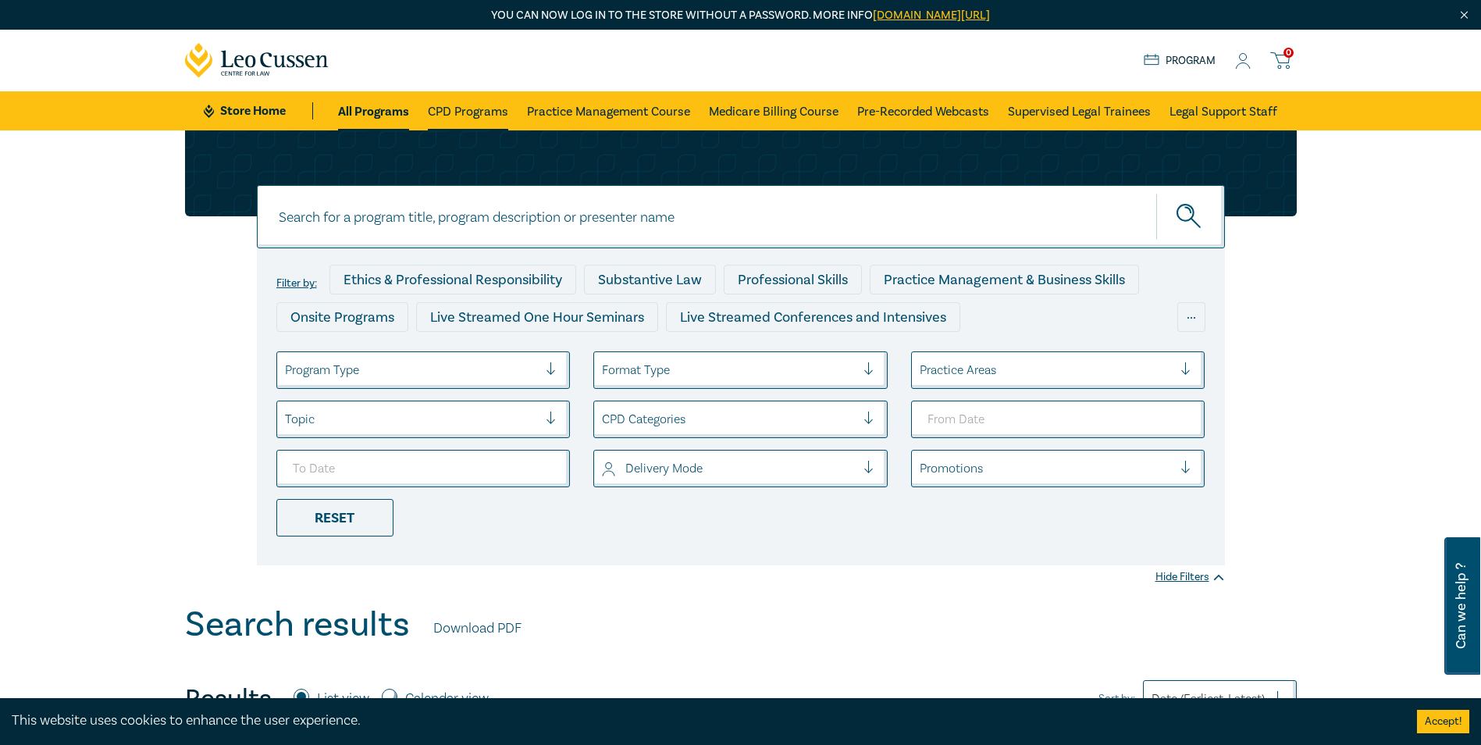
click at [456, 109] on link "CPD Programs" at bounding box center [468, 110] width 80 height 39
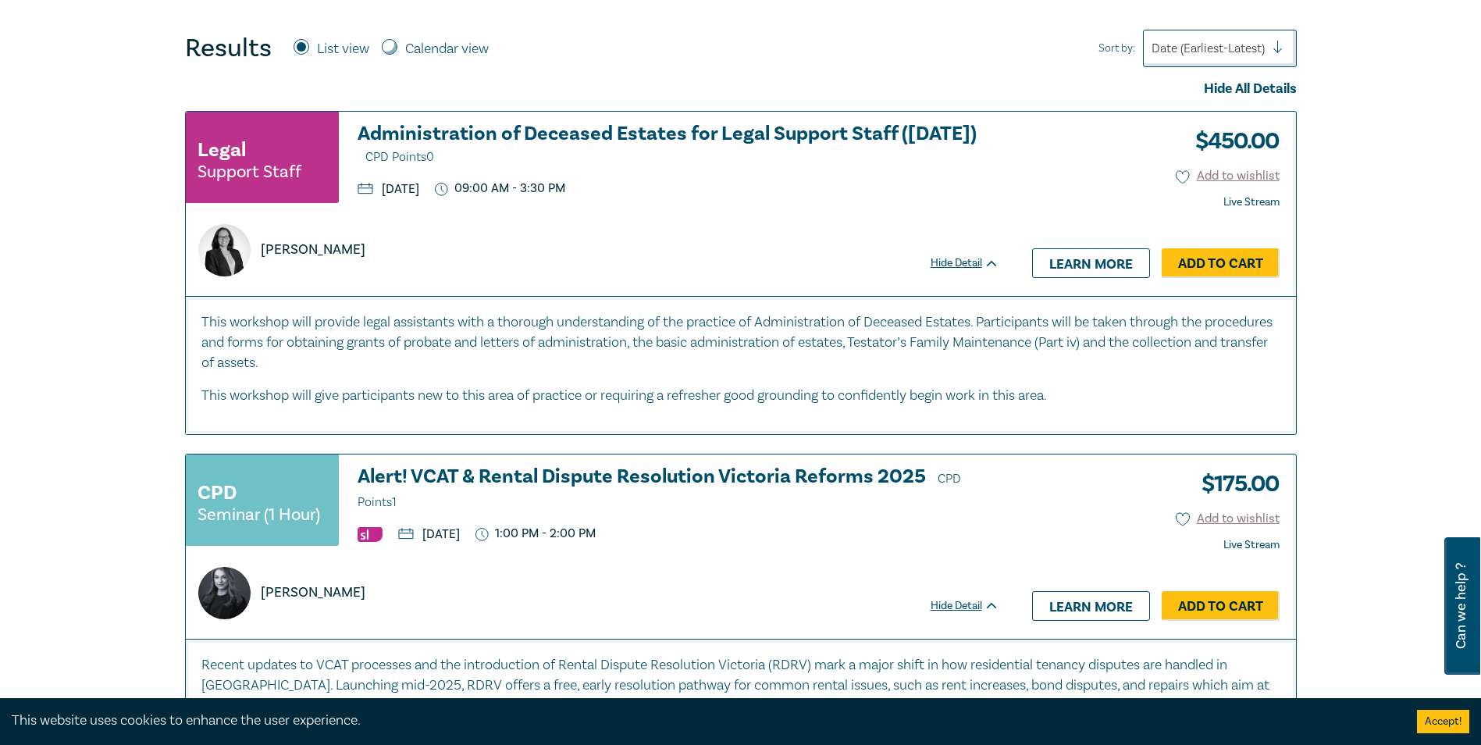
scroll to position [625, 0]
